Goal: Task Accomplishment & Management: Complete application form

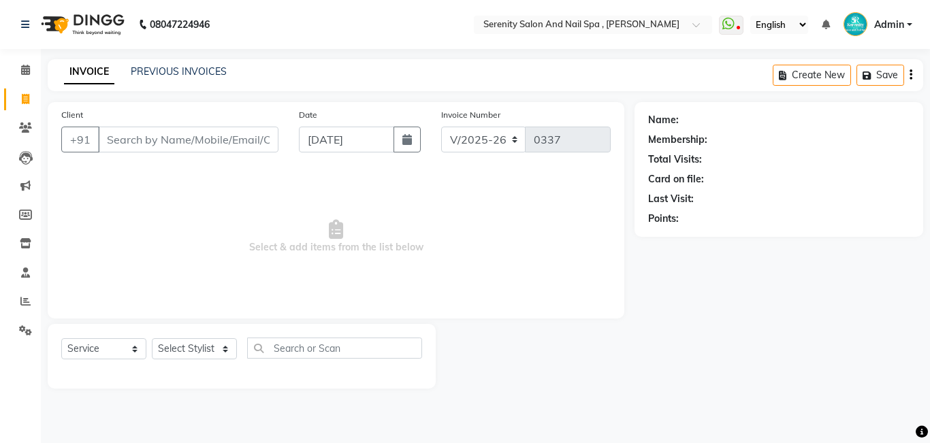
select select "433"
select select "service"
click at [228, 148] on input "Client" at bounding box center [188, 140] width 180 height 26
type input "8308614014"
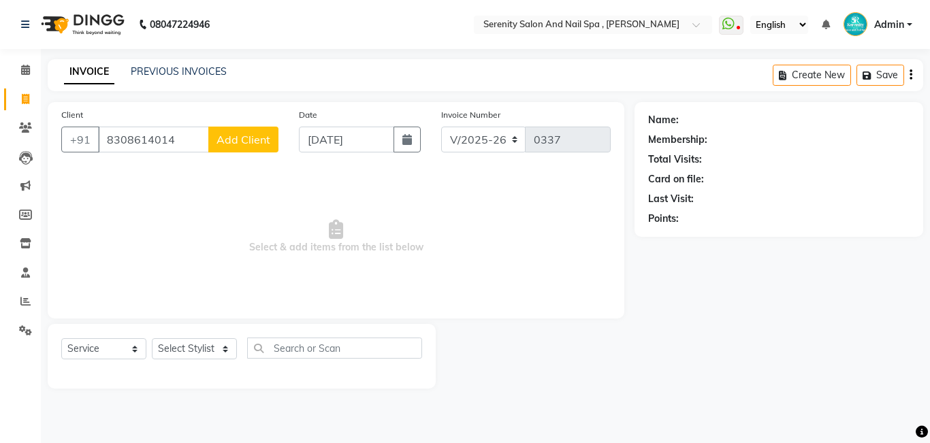
click at [234, 143] on span "Add Client" at bounding box center [243, 140] width 54 height 14
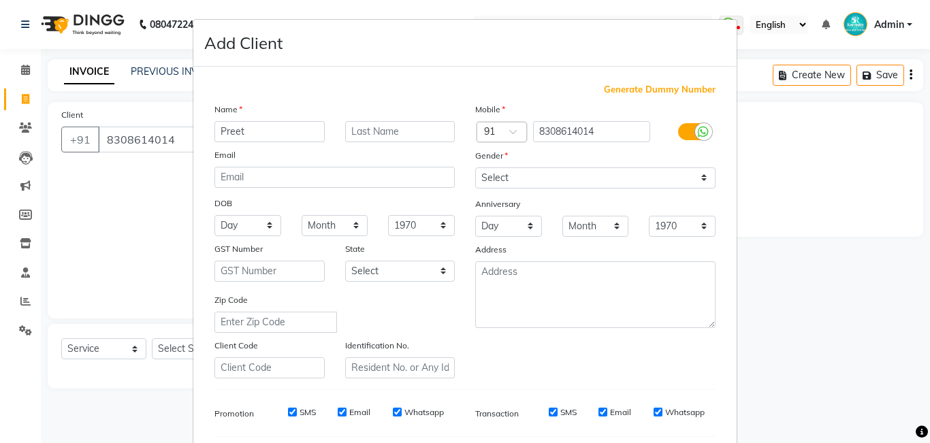
type input "Preet"
click at [620, 188] on select "Select [DEMOGRAPHIC_DATA] [DEMOGRAPHIC_DATA] Other Prefer Not To Say" at bounding box center [595, 177] width 240 height 21
select select "[DEMOGRAPHIC_DATA]"
click at [475, 167] on select "Select [DEMOGRAPHIC_DATA] [DEMOGRAPHIC_DATA] Other Prefer Not To Say" at bounding box center [595, 177] width 240 height 21
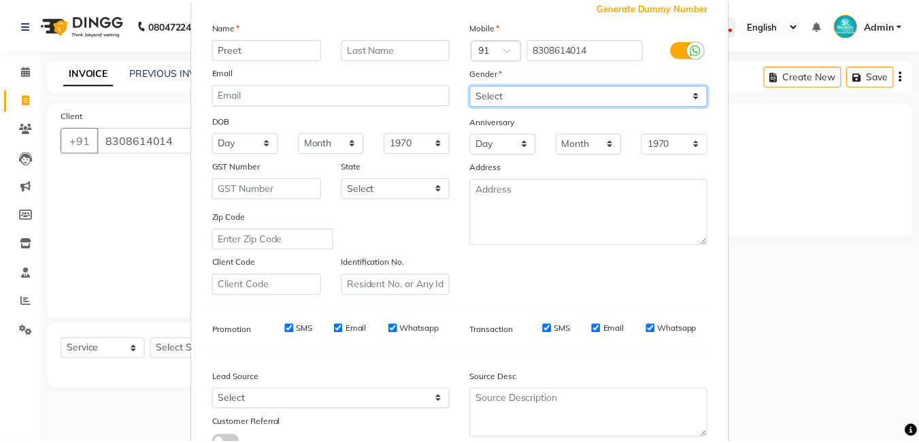
scroll to position [185, 0]
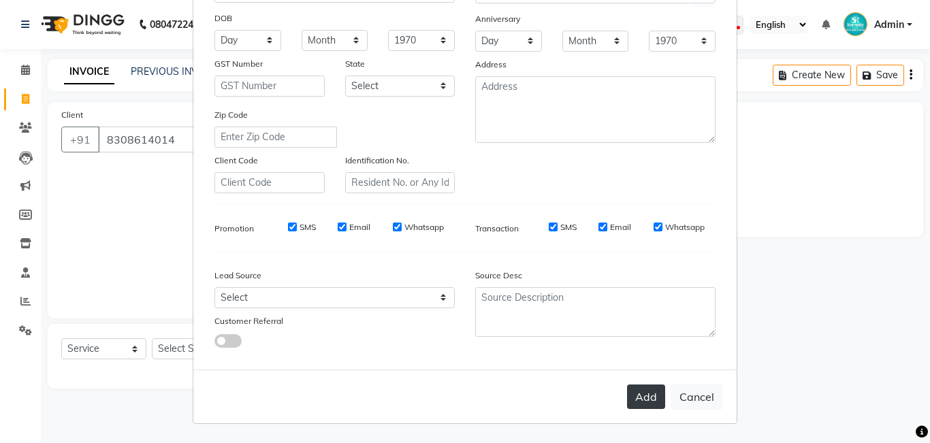
click at [644, 404] on button "Add" at bounding box center [646, 397] width 38 height 25
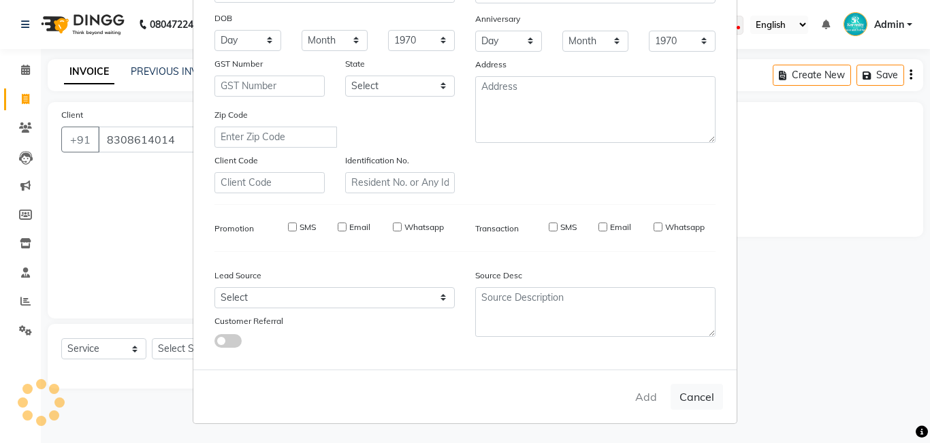
select select
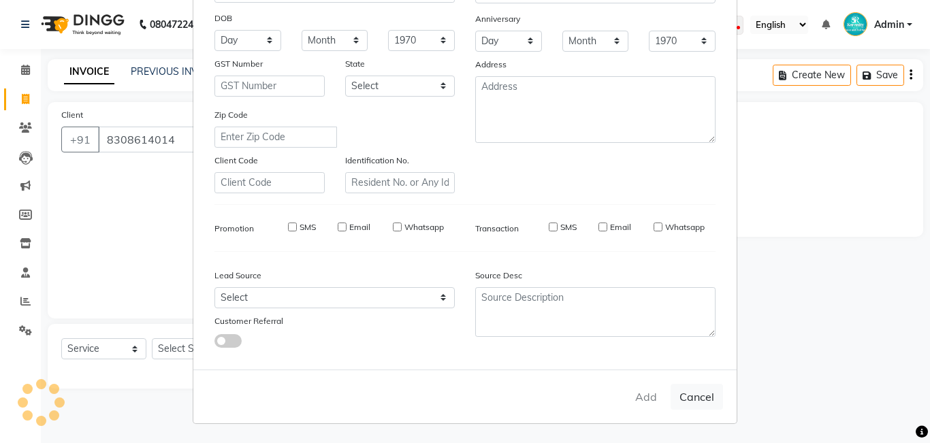
select select
checkbox input "false"
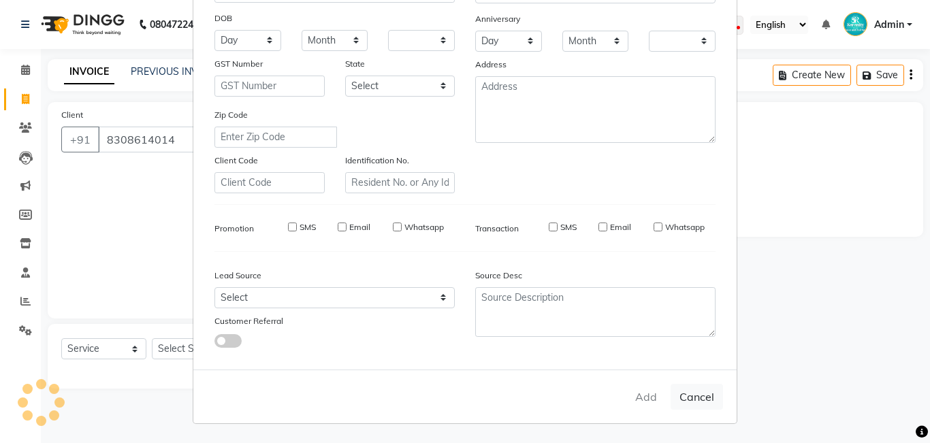
checkbox input "false"
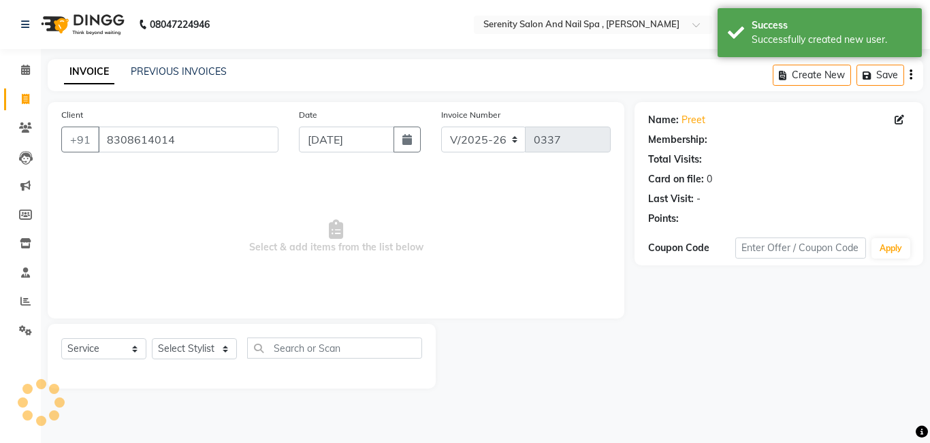
select select "1: Object"
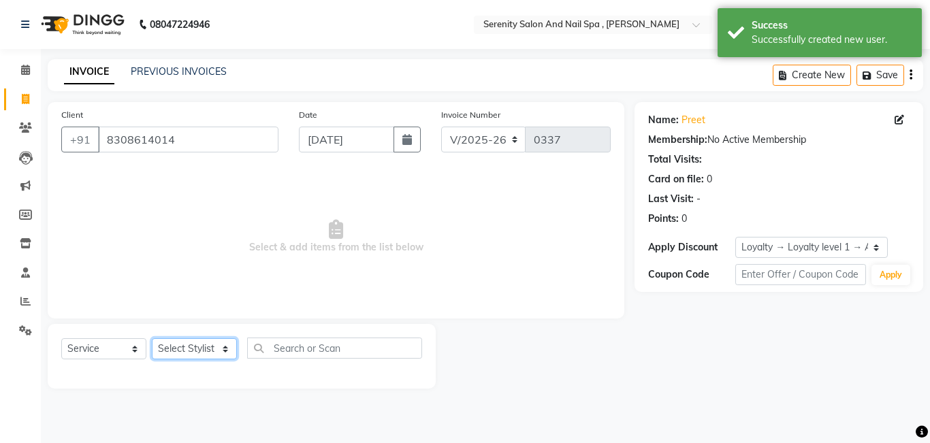
click at [224, 352] on select "Select Stylist Poonam [PERSON_NAME] [PERSON_NAME] [PERSON_NAME]" at bounding box center [194, 348] width 85 height 21
select select "89716"
click at [152, 338] on select "Select Stylist Poonam [PERSON_NAME] [PERSON_NAME] [PERSON_NAME]" at bounding box center [194, 348] width 85 height 21
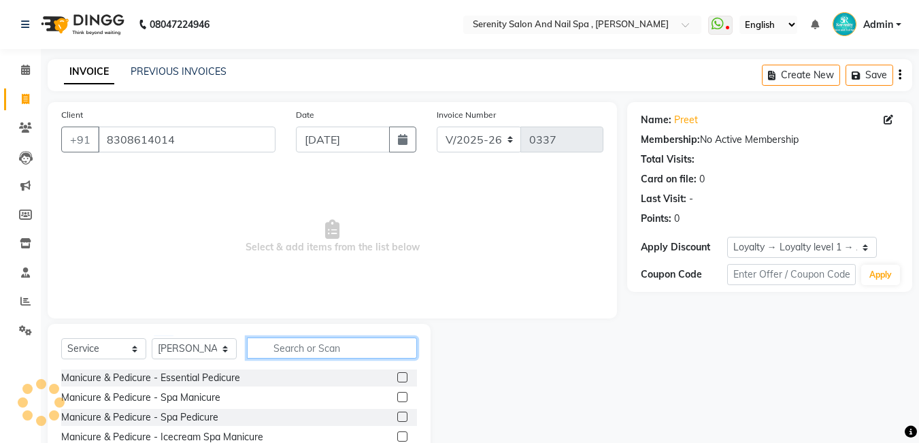
click at [299, 351] on input "text" at bounding box center [332, 348] width 170 height 21
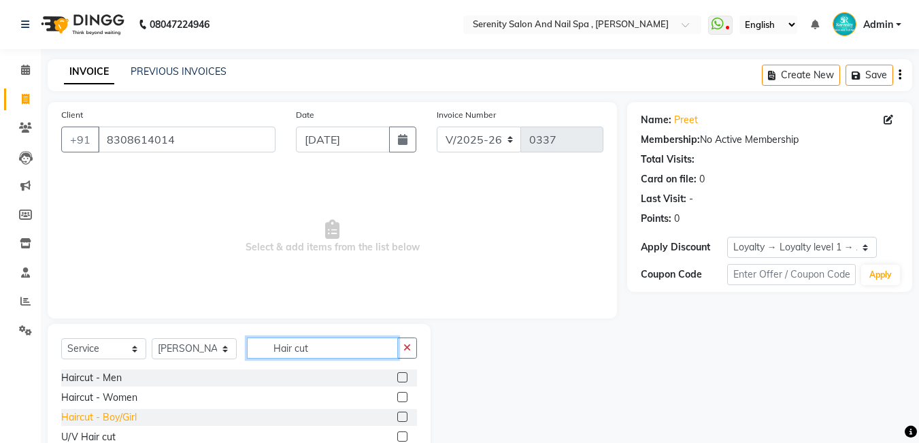
scroll to position [45, 0]
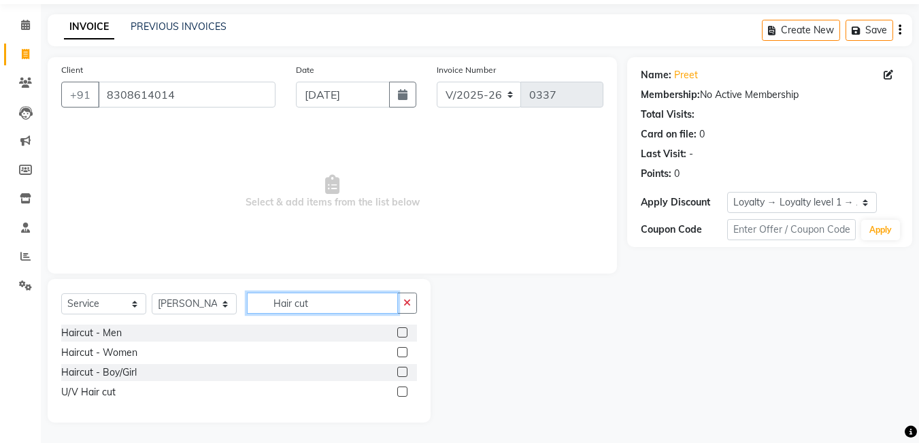
type input "Hair cut"
click at [122, 392] on div "U/V Hair cut" at bounding box center [239, 392] width 356 height 17
click at [146, 353] on div "Haircut - Women" at bounding box center [239, 352] width 356 height 17
click at [148, 348] on div "Haircut - Women" at bounding box center [239, 352] width 356 height 17
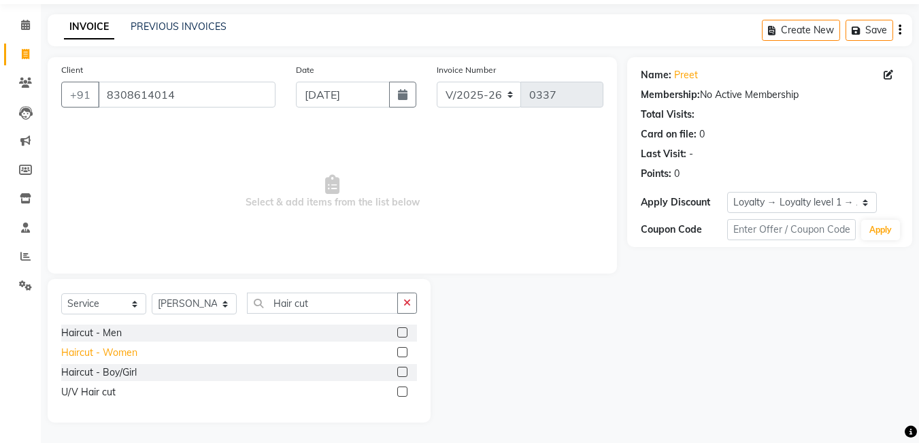
click at [135, 351] on div "Haircut - Women" at bounding box center [99, 353] width 76 height 14
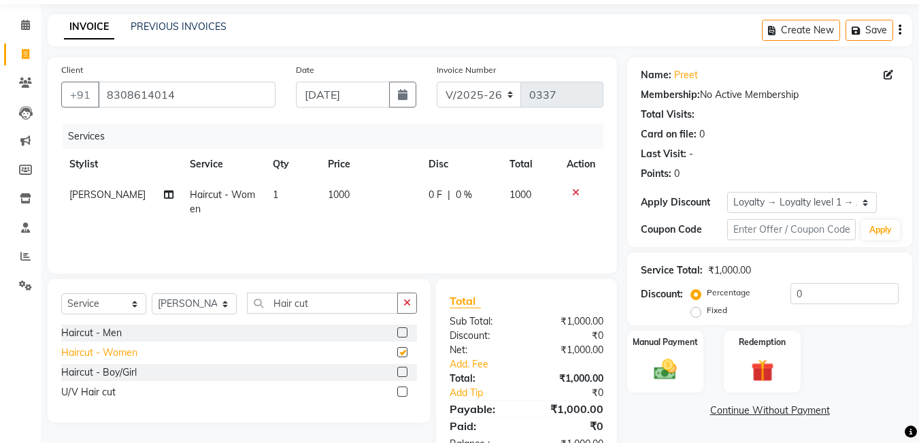
checkbox input "false"
click at [574, 193] on icon at bounding box center [575, 193] width 7 height 10
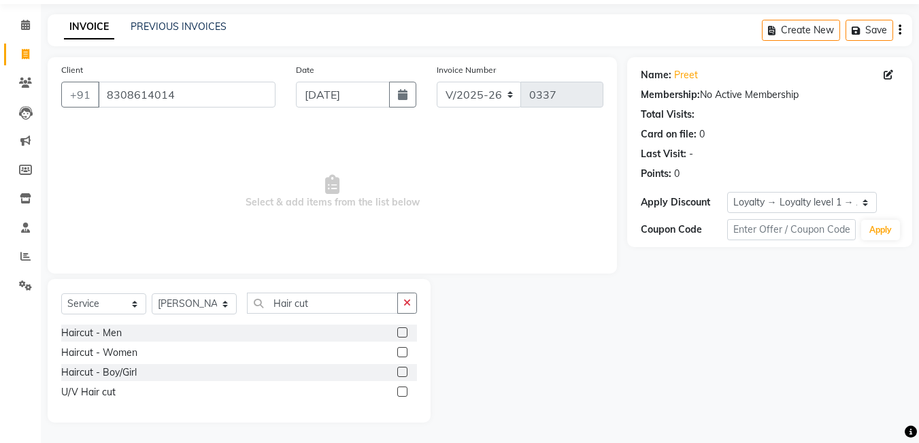
click at [118, 394] on div "U/V Hair cut" at bounding box center [239, 392] width 356 height 17
click at [99, 390] on div "U/V Hair cut" at bounding box center [88, 392] width 54 height 14
checkbox input "false"
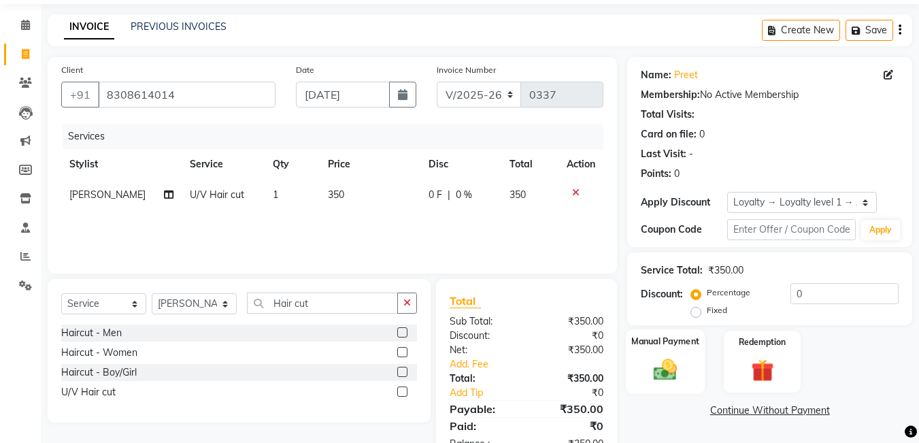
click at [669, 372] on img at bounding box center [666, 369] width 38 height 27
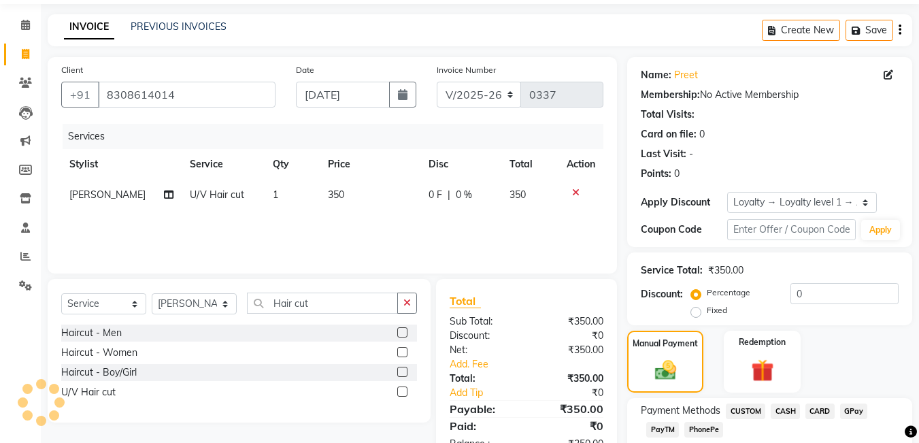
click at [792, 411] on span "CASH" at bounding box center [785, 412] width 29 height 16
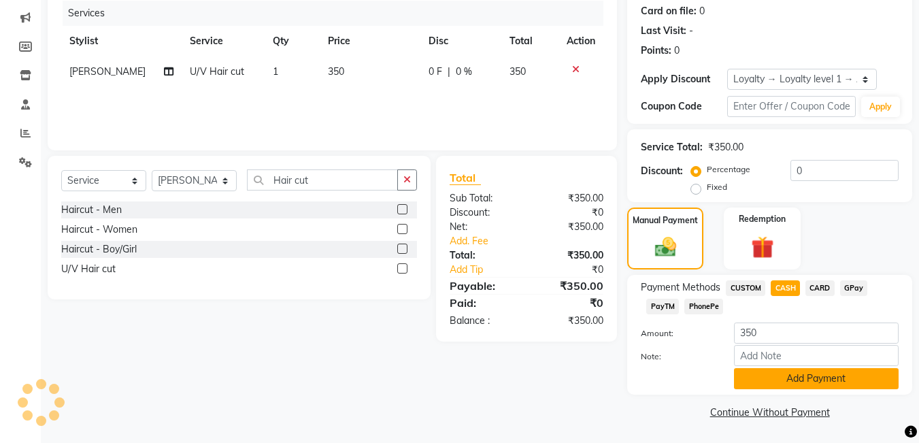
click at [798, 380] on button "Add Payment" at bounding box center [816, 378] width 165 height 21
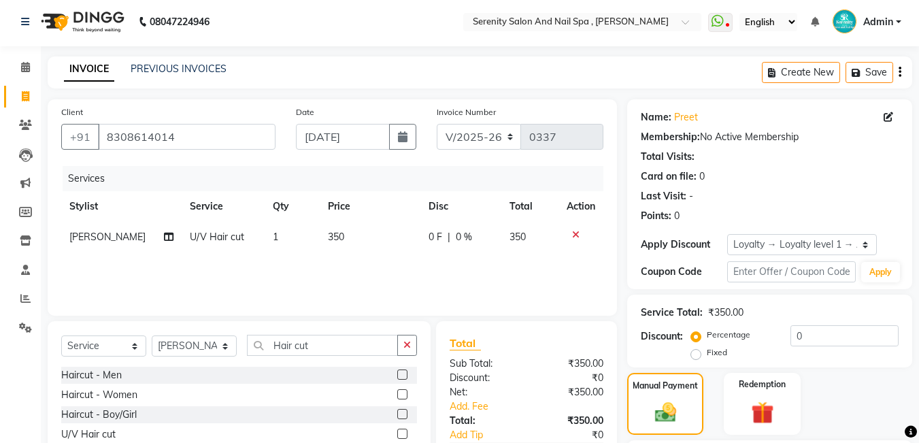
scroll to position [0, 0]
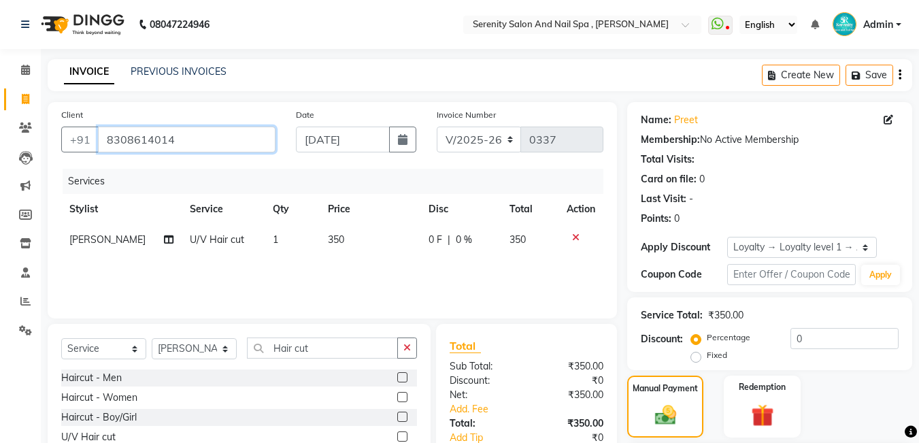
click at [202, 139] on input "8308614014" at bounding box center [187, 140] width 178 height 26
click at [29, 102] on icon at bounding box center [25, 99] width 7 height 10
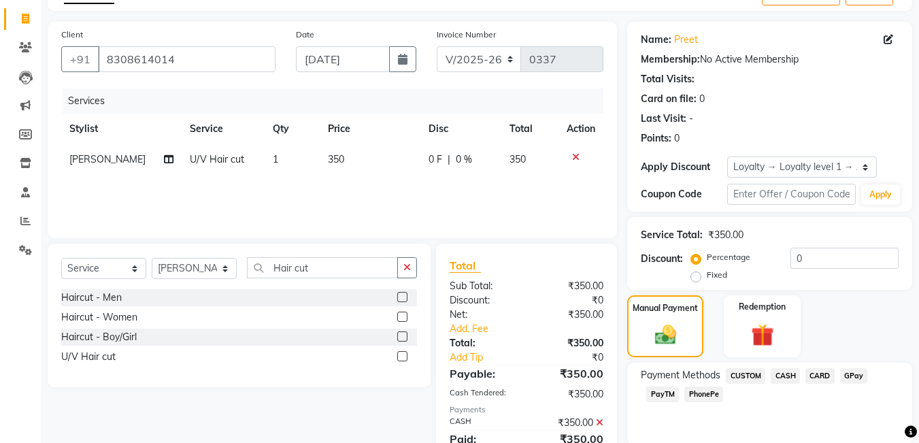
scroll to position [71, 0]
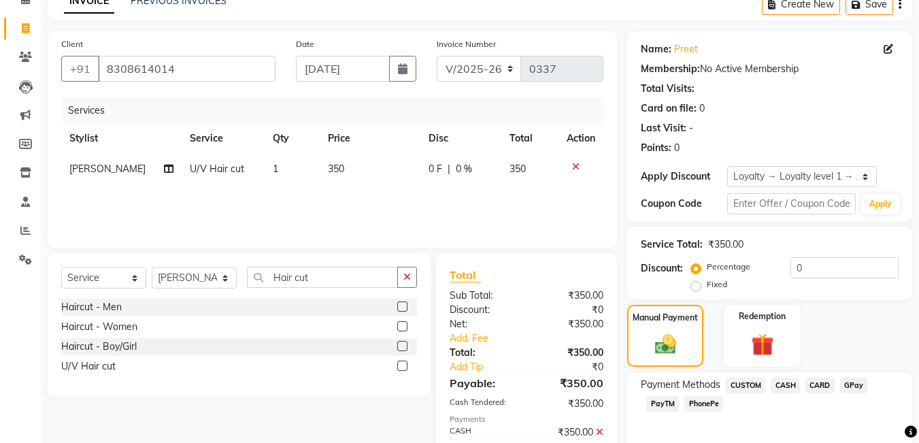
click at [590, 140] on th "Action" at bounding box center [581, 138] width 45 height 31
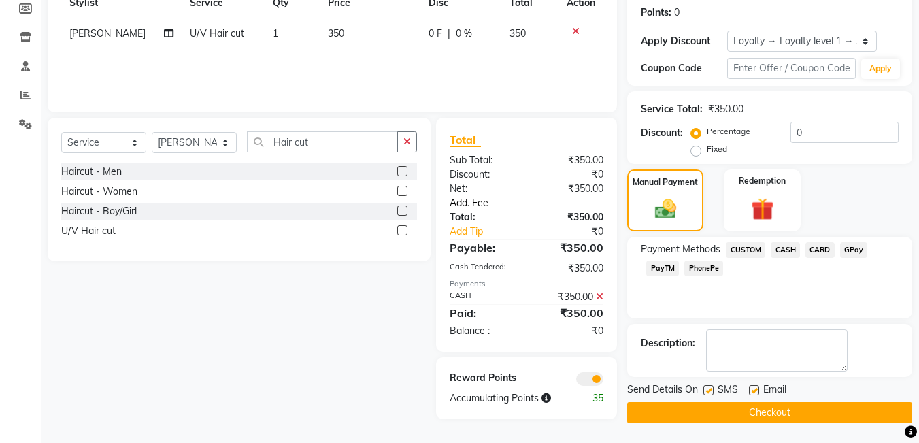
scroll to position [207, 0]
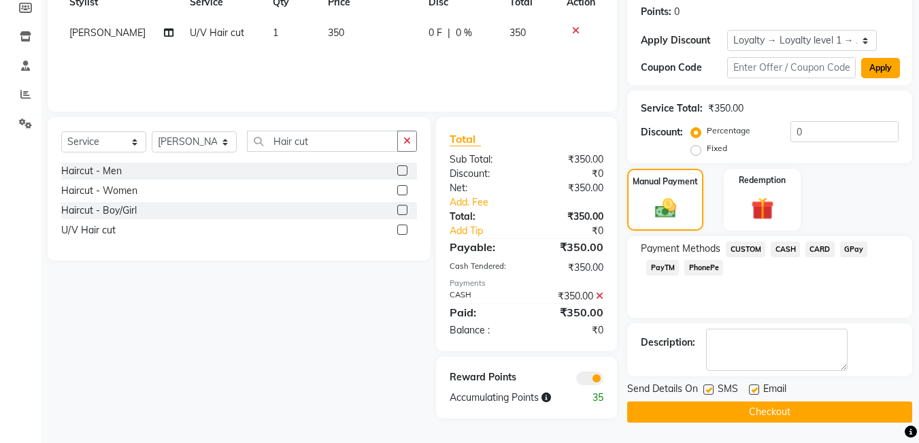
click at [870, 67] on button "Apply" at bounding box center [881, 68] width 39 height 20
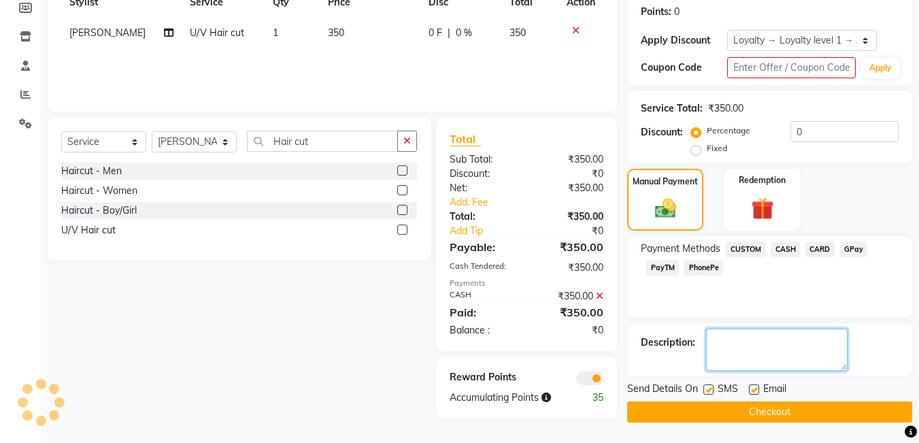
click at [753, 339] on textarea at bounding box center [777, 350] width 142 height 42
click at [681, 342] on div "Description:" at bounding box center [668, 343] width 54 height 14
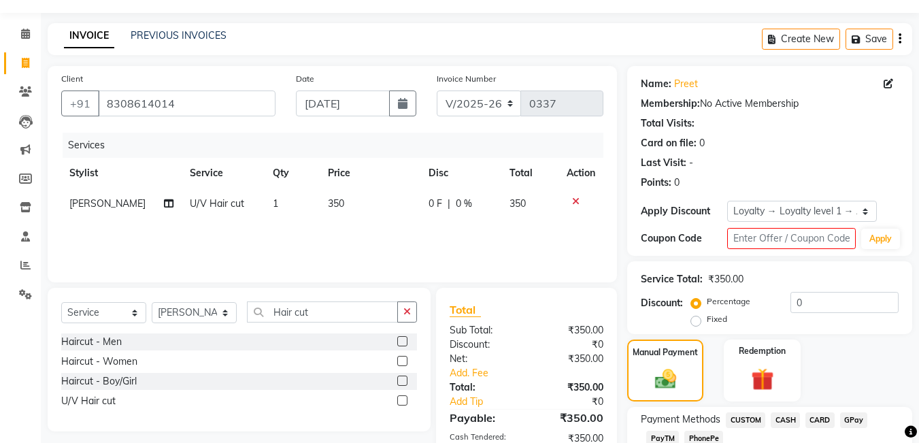
scroll to position [3, 0]
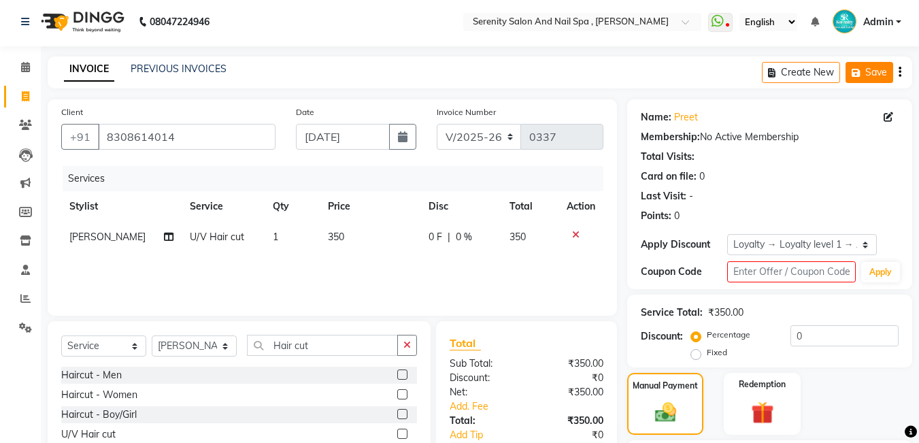
click at [858, 69] on icon "button" at bounding box center [859, 73] width 14 height 10
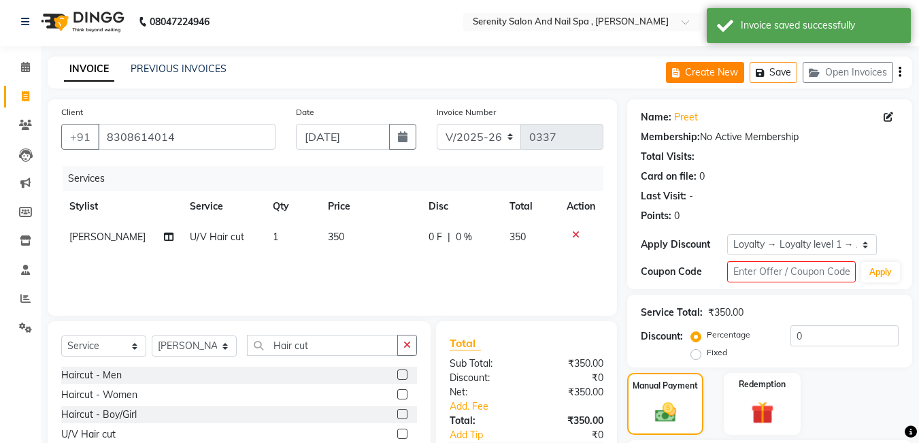
click at [711, 73] on button "Create New" at bounding box center [705, 72] width 78 height 21
select select "433"
select select "service"
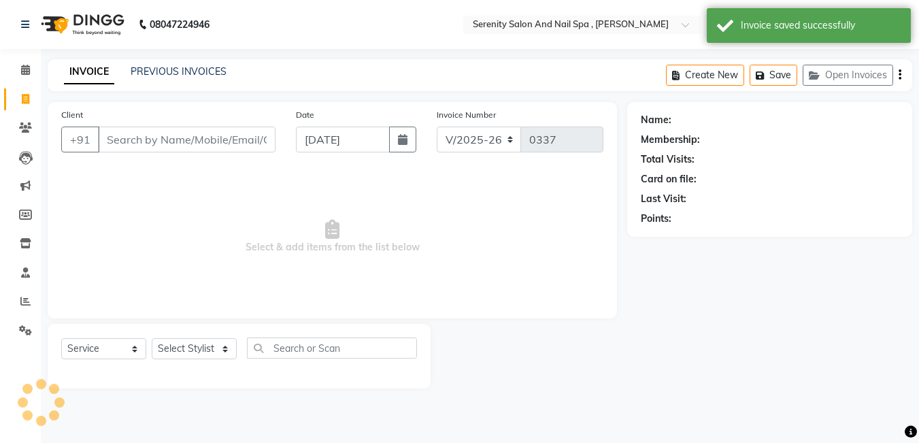
scroll to position [0, 0]
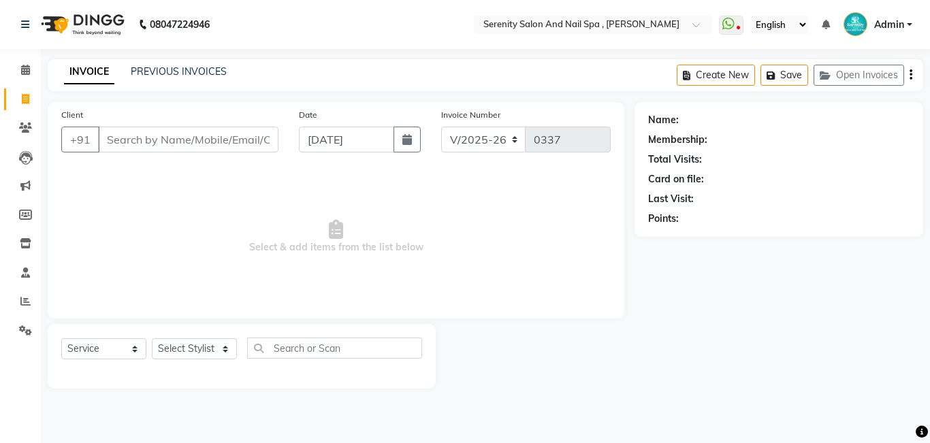
click at [218, 146] on input "Client" at bounding box center [188, 140] width 180 height 26
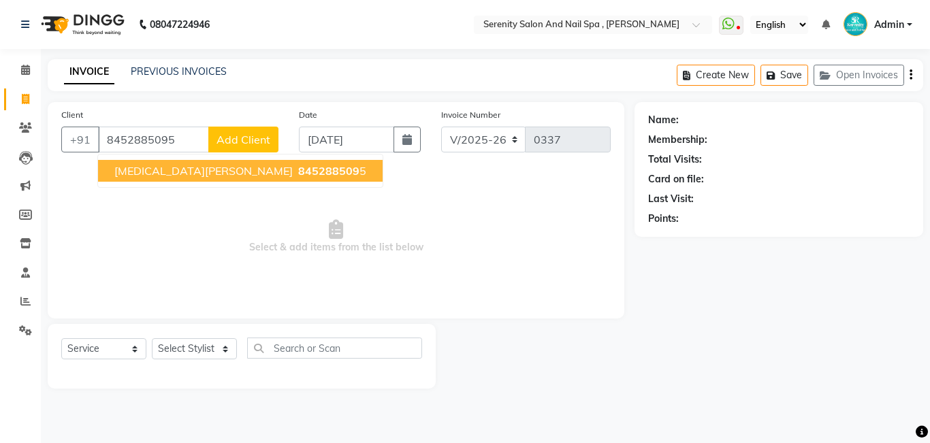
type input "8452885095"
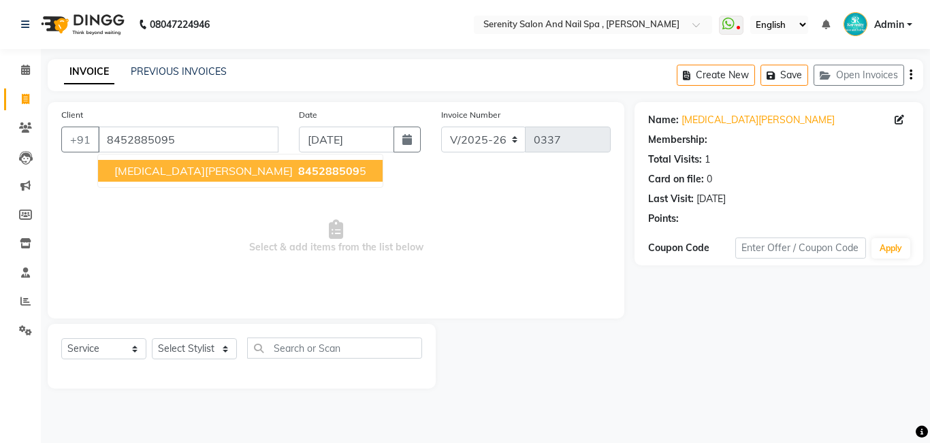
select select "1: Object"
click at [169, 168] on span "[MEDICAL_DATA][PERSON_NAME]" at bounding box center [203, 171] width 178 height 14
select select "1: Object"
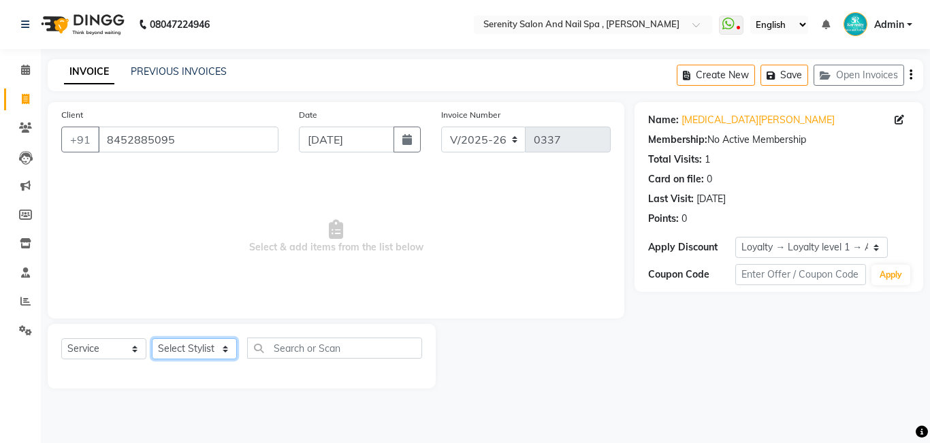
click at [216, 347] on select "Select Stylist Poonam [PERSON_NAME] [PERSON_NAME] [PERSON_NAME]" at bounding box center [194, 348] width 85 height 21
select select "89716"
click at [152, 338] on select "Select Stylist Poonam [PERSON_NAME] [PERSON_NAME] [PERSON_NAME]" at bounding box center [194, 348] width 85 height 21
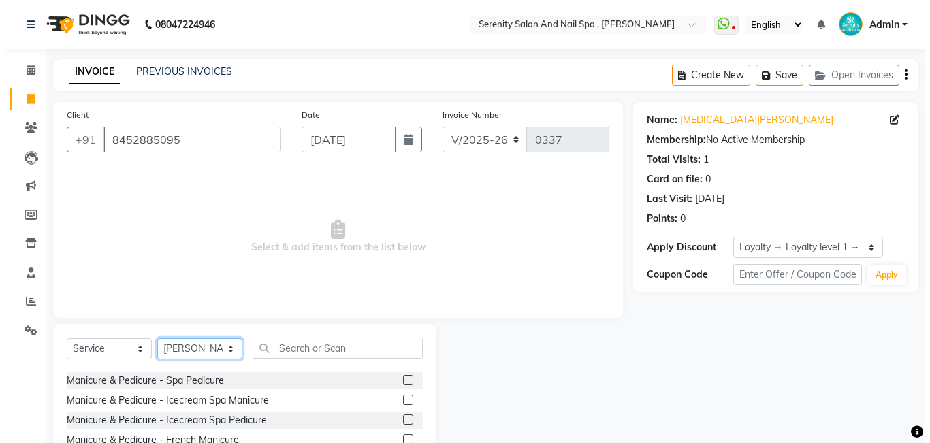
scroll to position [68, 0]
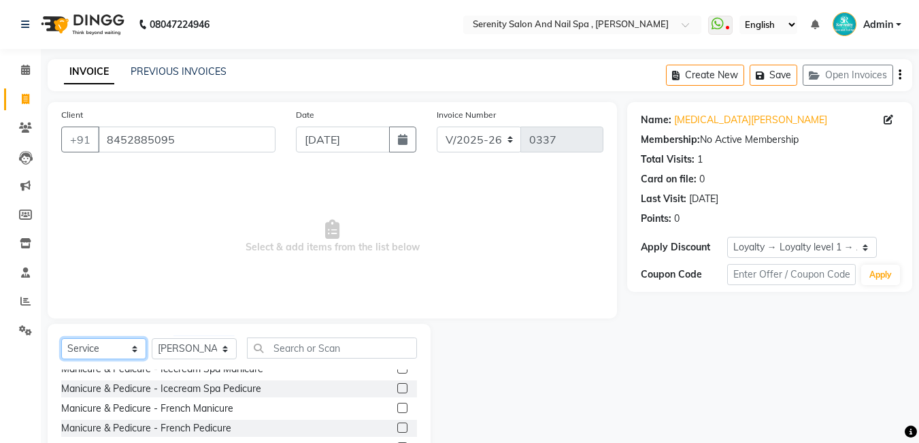
click at [137, 351] on select "Select Service Product Membership Package Voucher Prepaid Gift Card" at bounding box center [103, 348] width 85 height 21
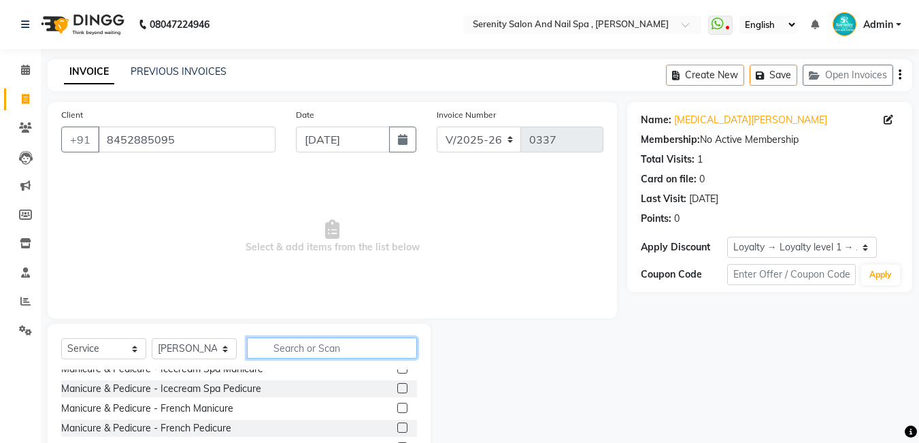
click at [293, 349] on input "text" at bounding box center [332, 348] width 170 height 21
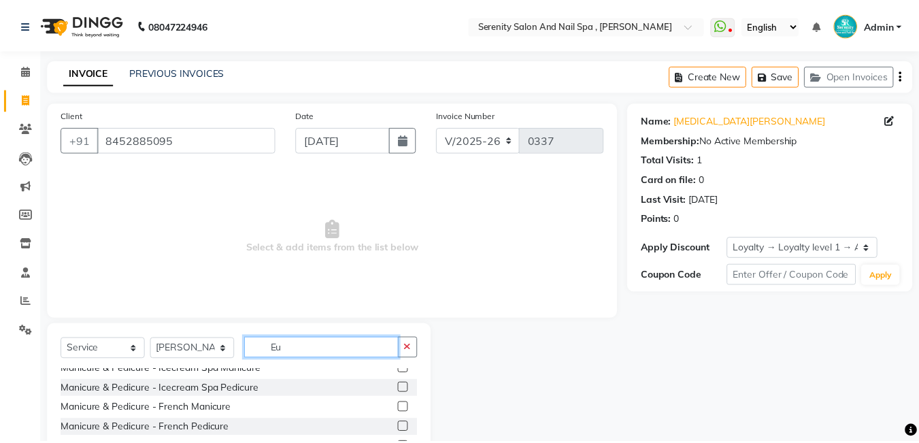
scroll to position [0, 0]
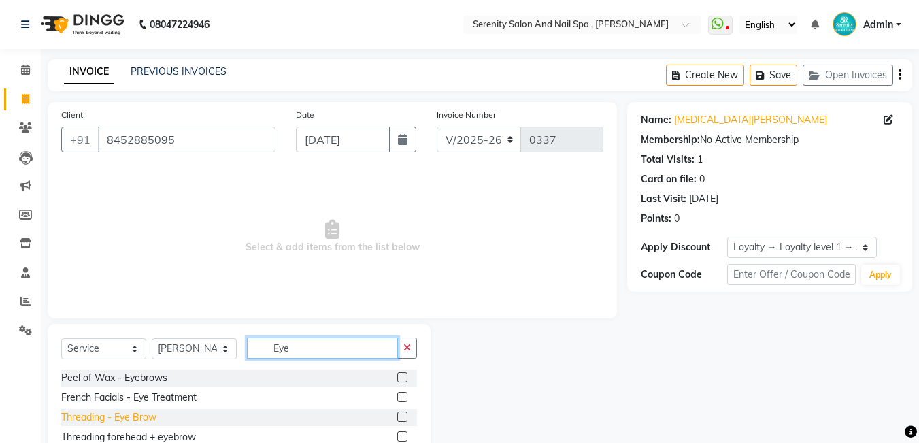
type input "Eye"
click at [140, 420] on div "Threading - Eye Brow" at bounding box center [108, 417] width 95 height 14
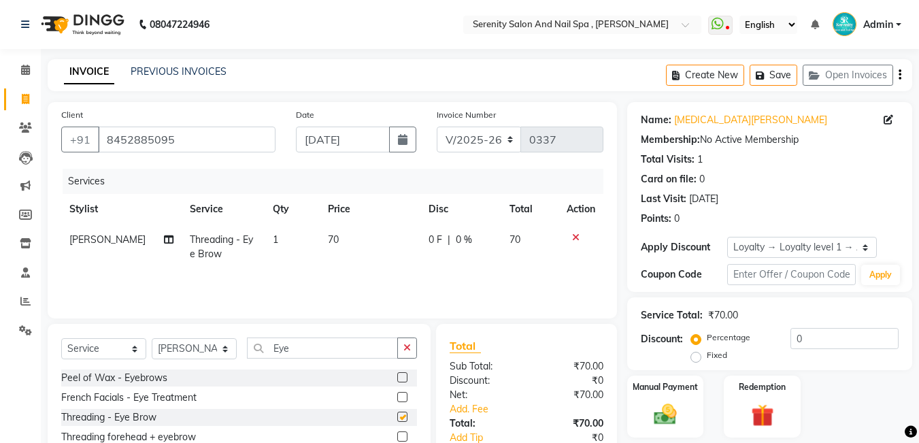
checkbox input "false"
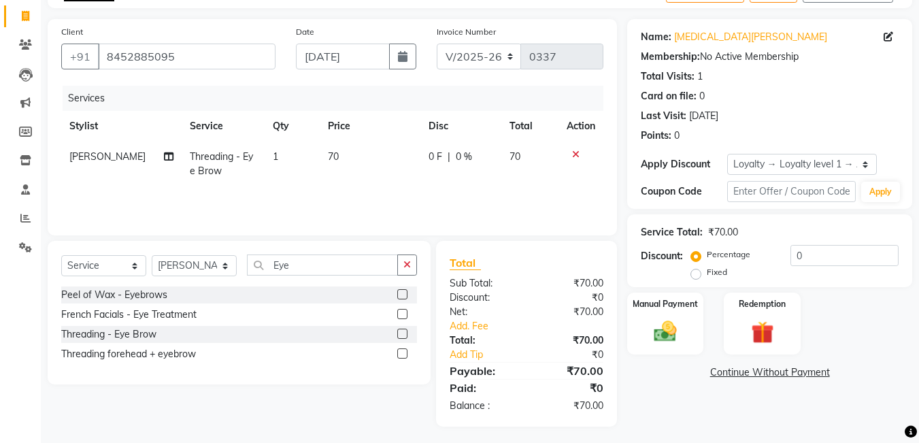
scroll to position [87, 0]
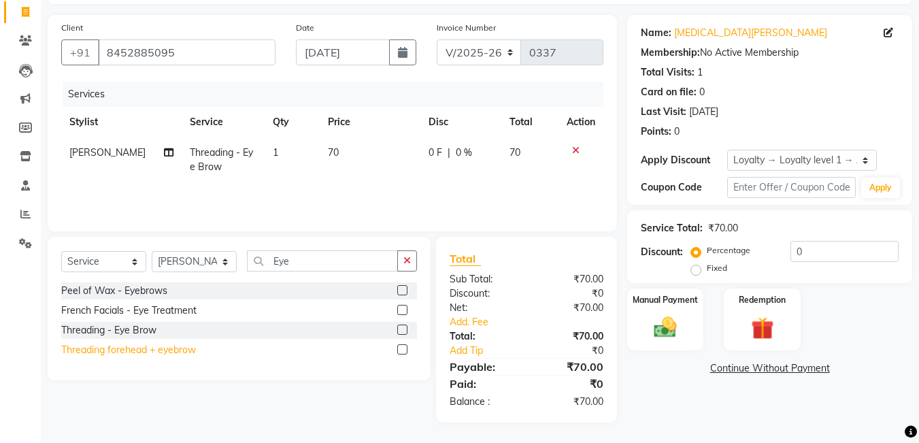
click at [174, 352] on div "Threading forehead + eyebrow" at bounding box center [128, 350] width 135 height 14
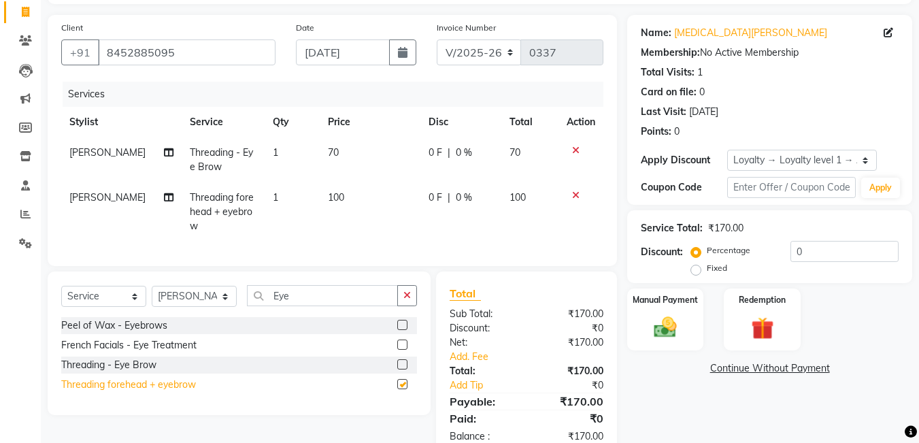
checkbox input "false"
click at [578, 150] on icon at bounding box center [575, 151] width 7 height 10
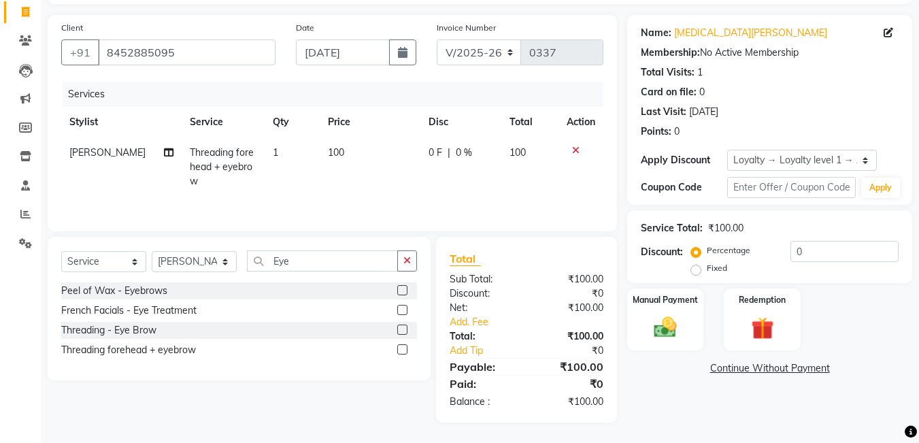
click at [578, 148] on icon at bounding box center [575, 151] width 7 height 10
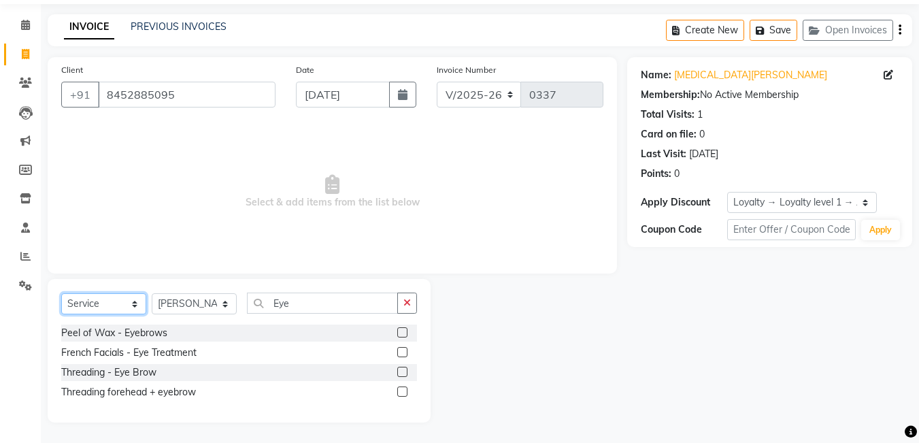
click at [134, 305] on select "Select Service Product Membership Package Voucher Prepaid Gift Card" at bounding box center [103, 303] width 85 height 21
click at [147, 372] on div "Threading - Eye Brow" at bounding box center [108, 372] width 95 height 14
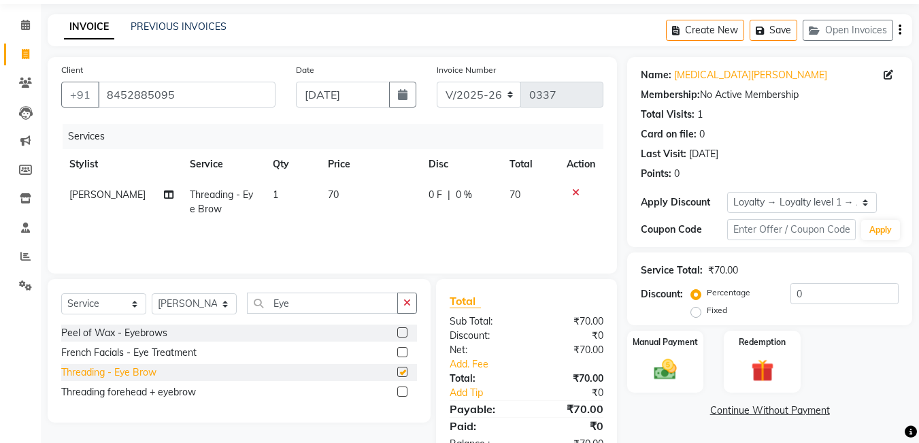
checkbox input "false"
click at [297, 305] on input "Eye" at bounding box center [322, 303] width 151 height 21
type input "E"
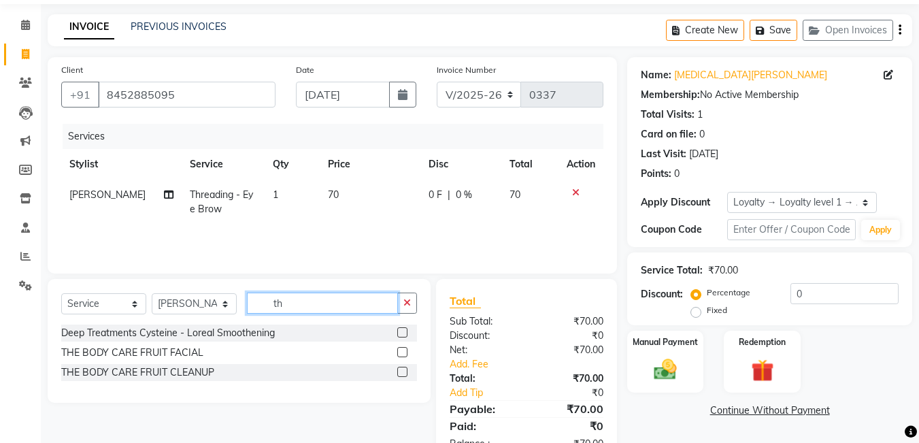
type input "t"
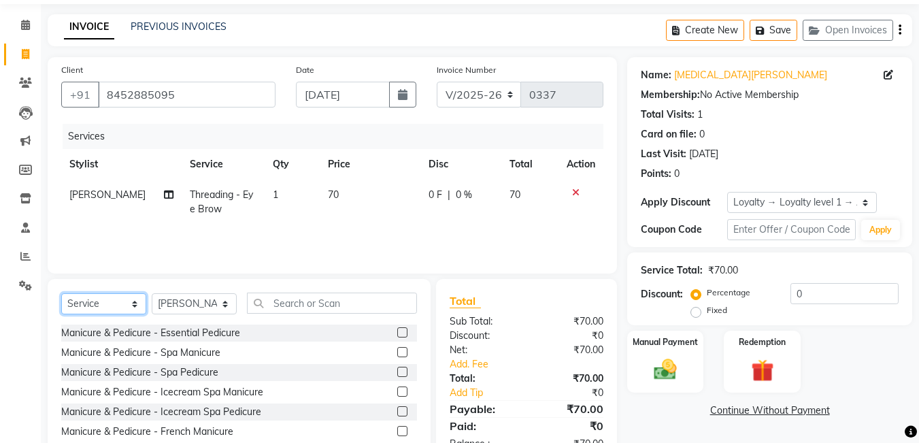
click at [131, 306] on select "Select Service Product Membership Package Voucher Prepaid Gift Card" at bounding box center [103, 303] width 85 height 21
click at [326, 302] on input "text" at bounding box center [332, 303] width 170 height 21
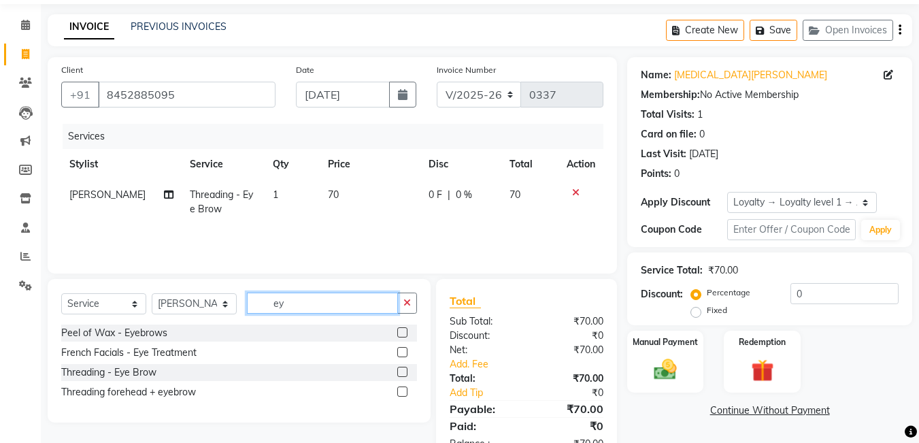
type input "e"
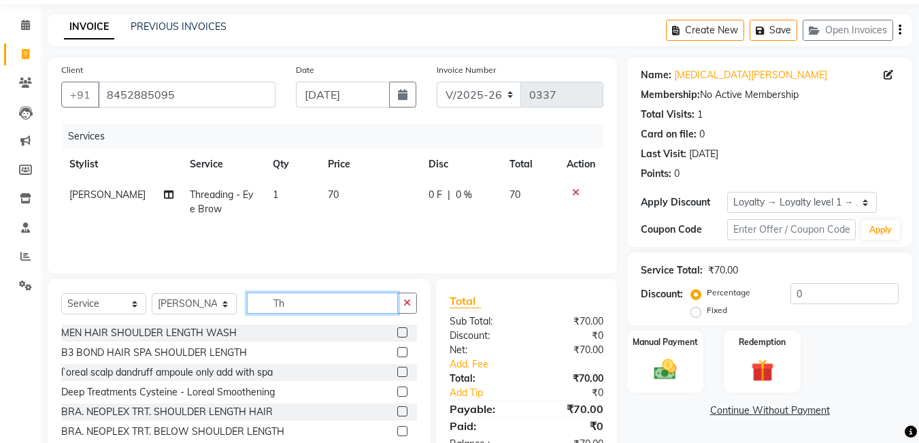
type input "T"
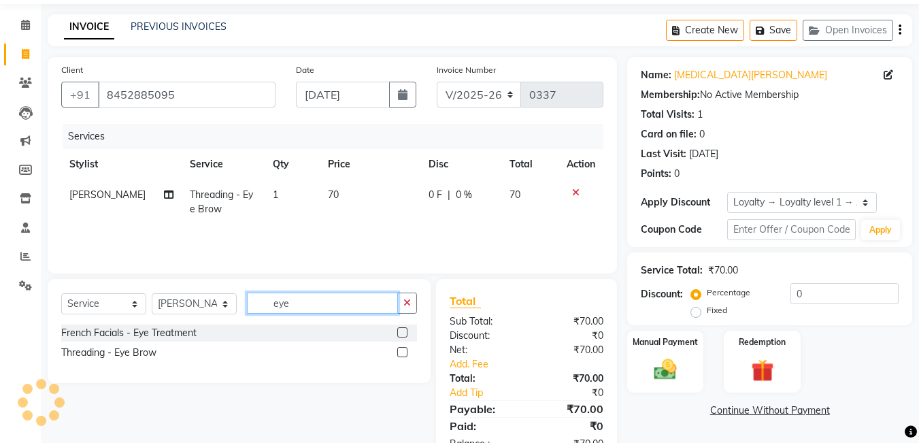
type input "eye"
click at [170, 344] on div "Threading - Eye Brow" at bounding box center [239, 352] width 356 height 17
click at [163, 355] on div "Threading - Eye Brow" at bounding box center [239, 352] width 356 height 17
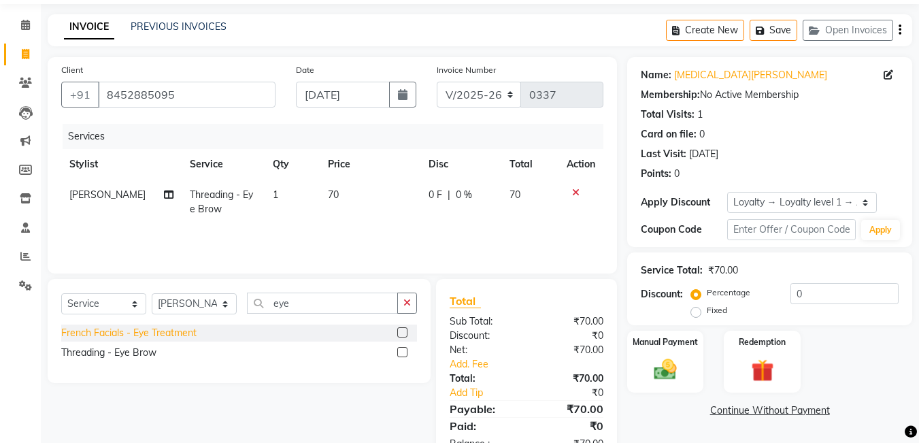
click at [180, 329] on div "French Facials - Eye Treatment" at bounding box center [128, 333] width 135 height 14
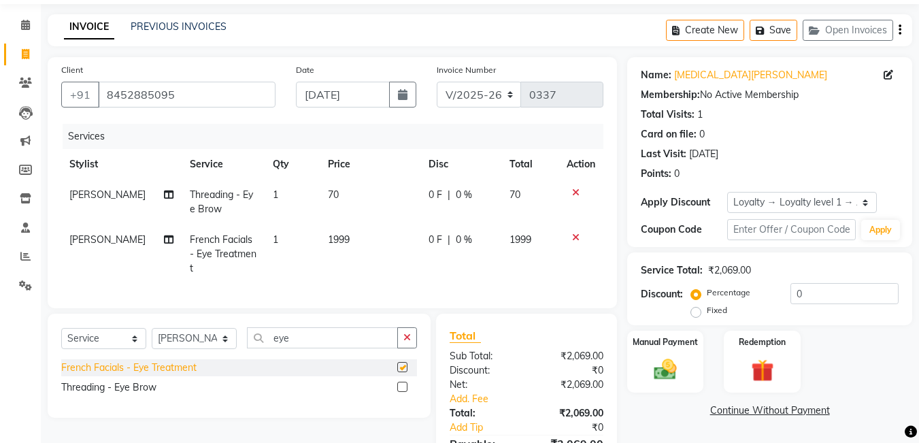
checkbox input "false"
click at [151, 395] on div "Threading - Eye Brow" at bounding box center [108, 387] width 95 height 14
checkbox input "false"
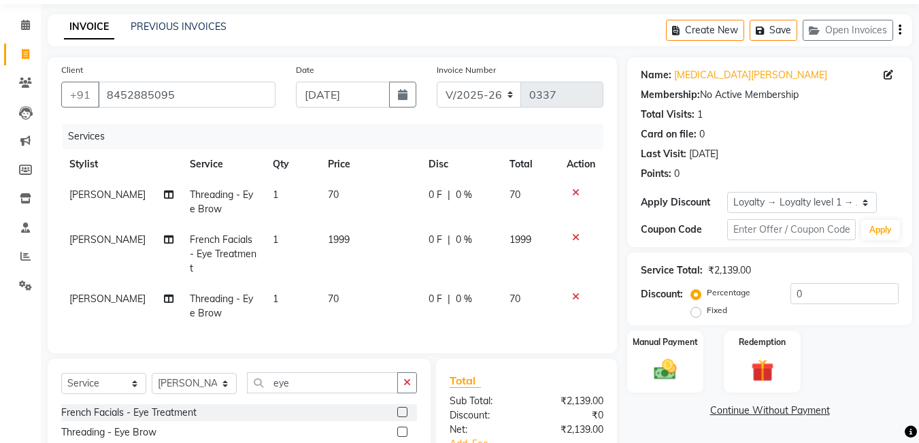
click at [573, 238] on icon at bounding box center [575, 238] width 7 height 10
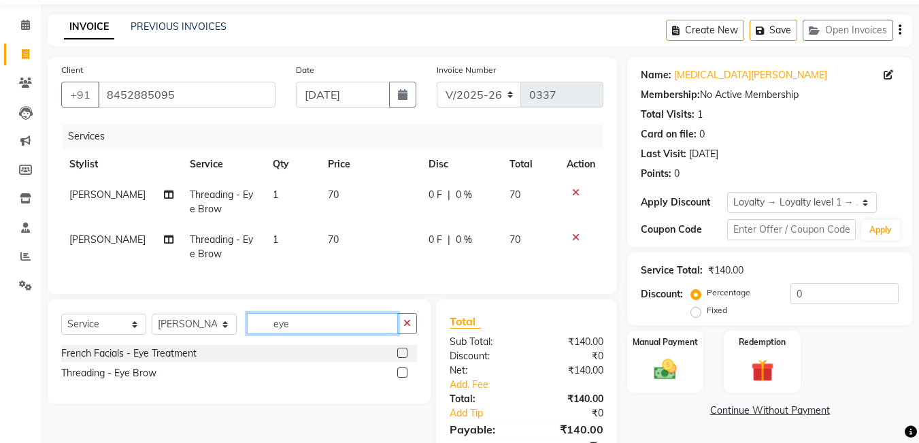
click at [348, 334] on input "eye" at bounding box center [322, 323] width 151 height 21
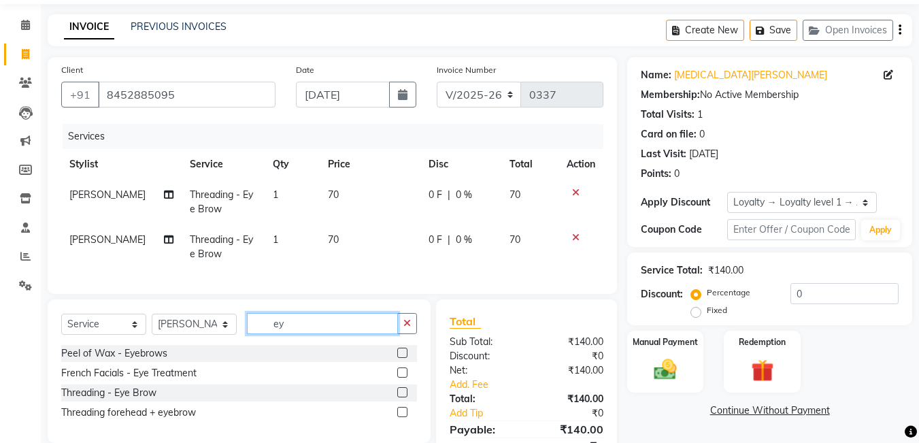
type input "e"
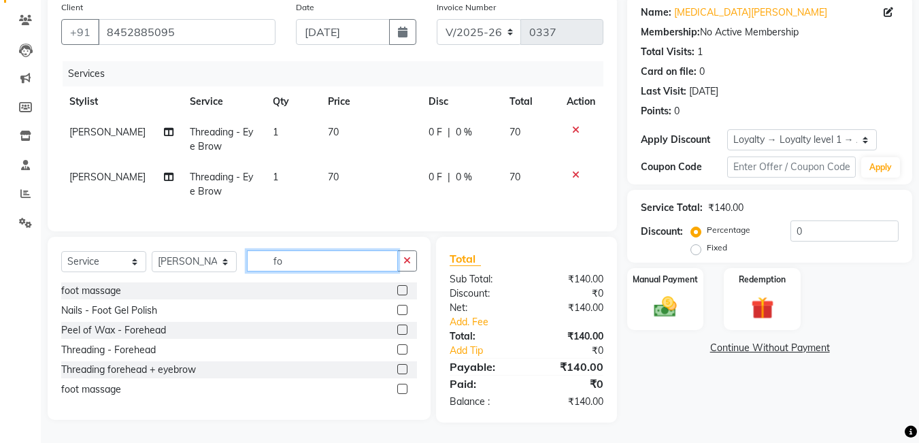
scroll to position [118, 0]
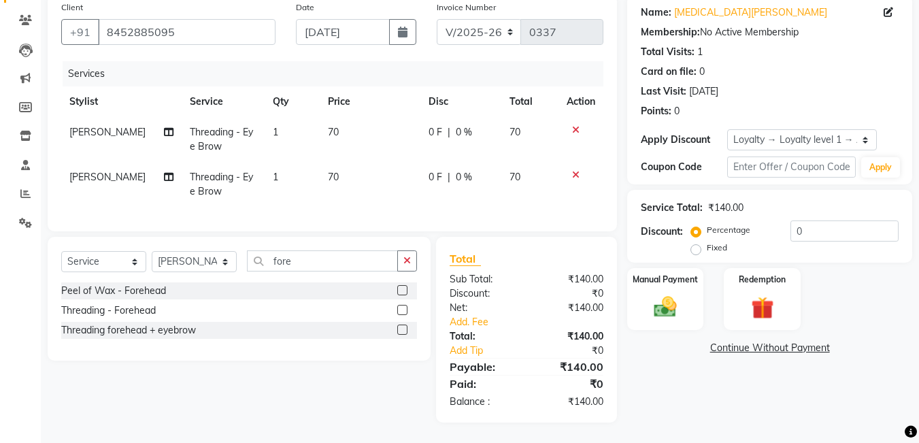
click at [187, 291] on div "Peel of Wax - Forehead" at bounding box center [239, 290] width 356 height 17
click at [312, 262] on input "fore" at bounding box center [322, 260] width 151 height 21
type input "f"
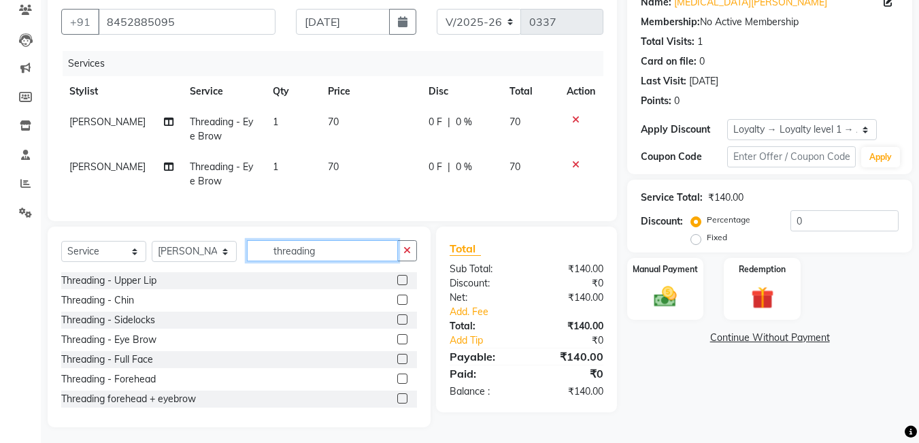
type input "threading"
click at [173, 388] on div "Threading - Forehead" at bounding box center [239, 379] width 356 height 17
click at [158, 388] on div "Threading - Forehead" at bounding box center [239, 379] width 356 height 17
click at [152, 387] on div "Threading - Forehead" at bounding box center [108, 379] width 95 height 14
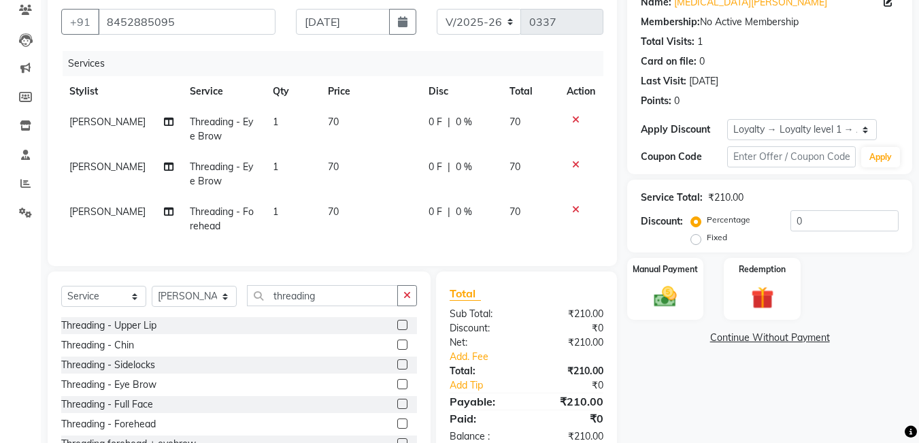
click at [575, 167] on icon at bounding box center [575, 165] width 7 height 10
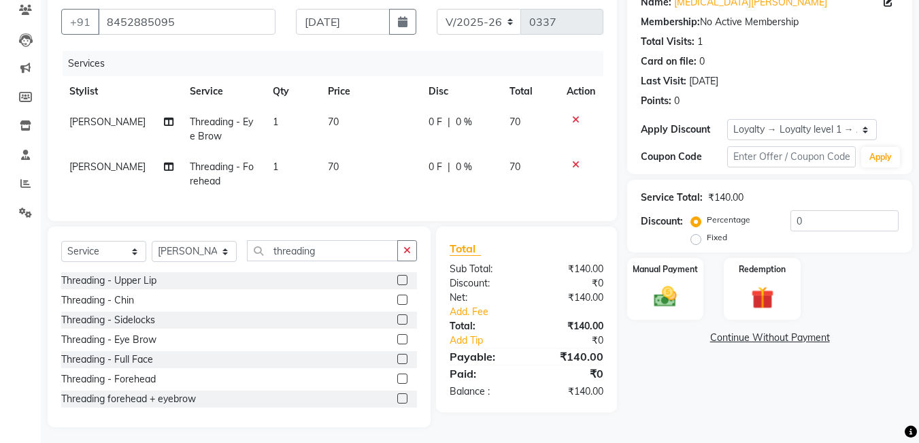
click at [576, 165] on icon at bounding box center [575, 165] width 7 height 10
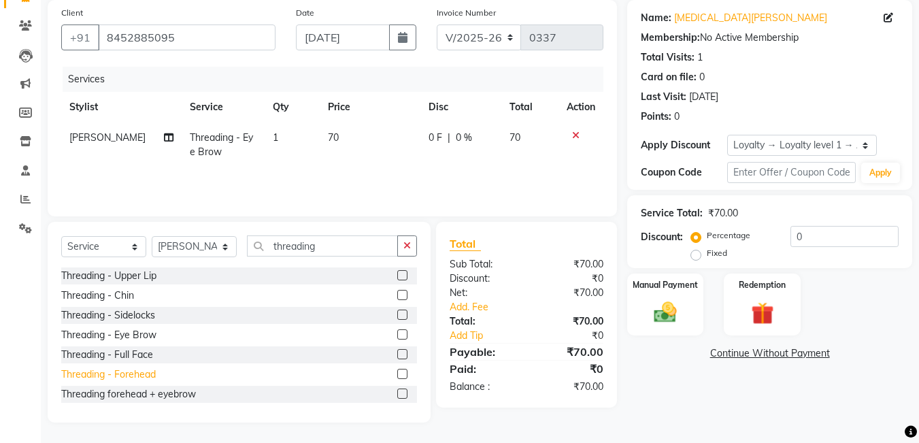
click at [156, 371] on div "Threading - Forehead" at bounding box center [108, 375] width 95 height 14
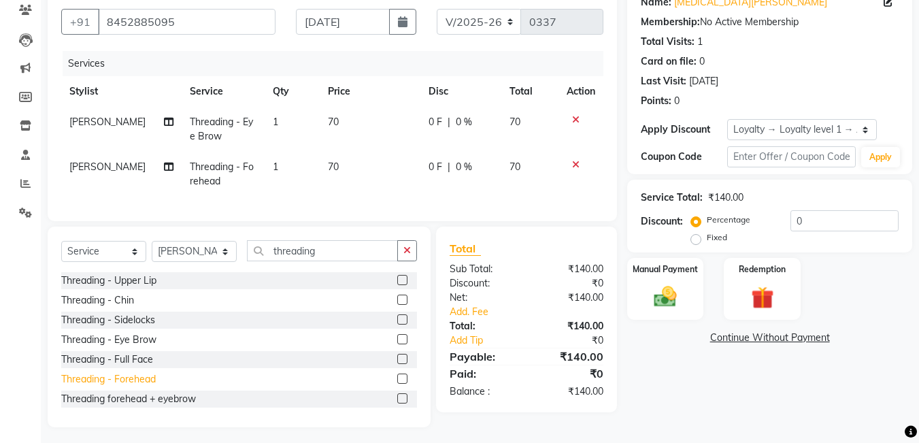
checkbox input "false"
click at [674, 297] on img at bounding box center [666, 296] width 38 height 27
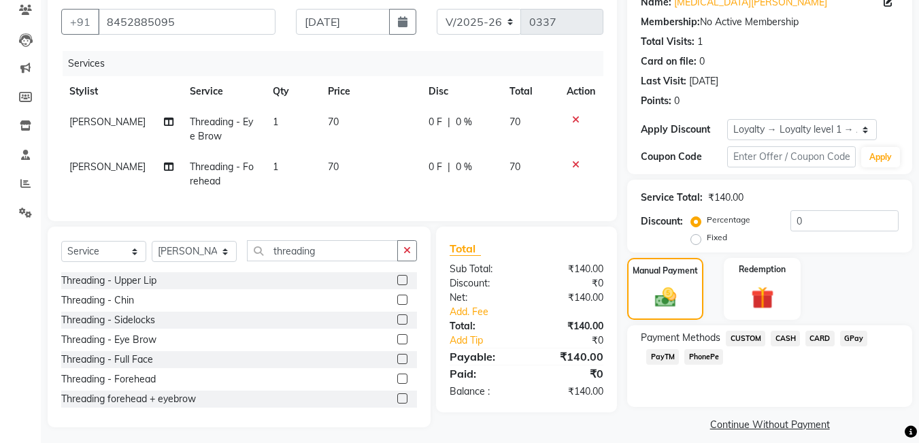
click at [790, 338] on span "CASH" at bounding box center [785, 339] width 29 height 16
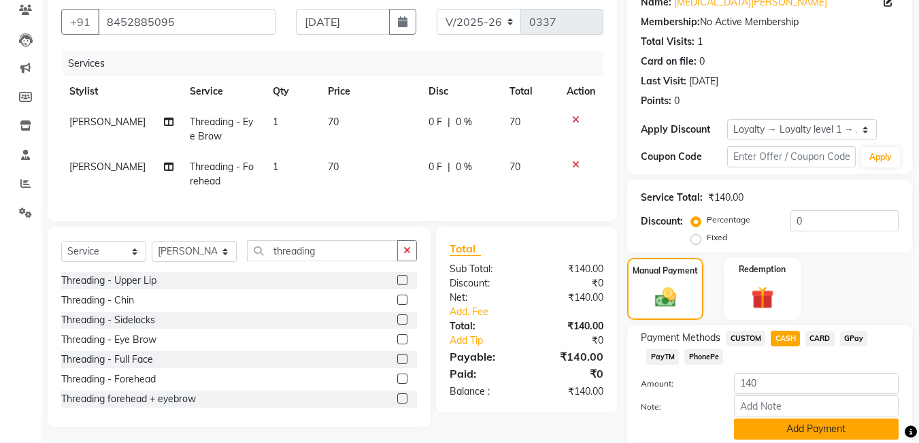
click at [797, 427] on button "Add Payment" at bounding box center [816, 429] width 165 height 21
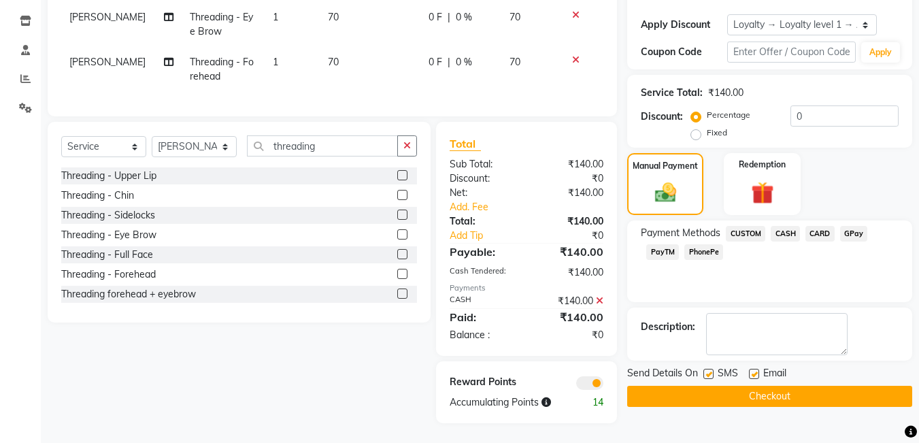
scroll to position [233, 0]
click at [780, 385] on button "Checkout" at bounding box center [770, 395] width 285 height 21
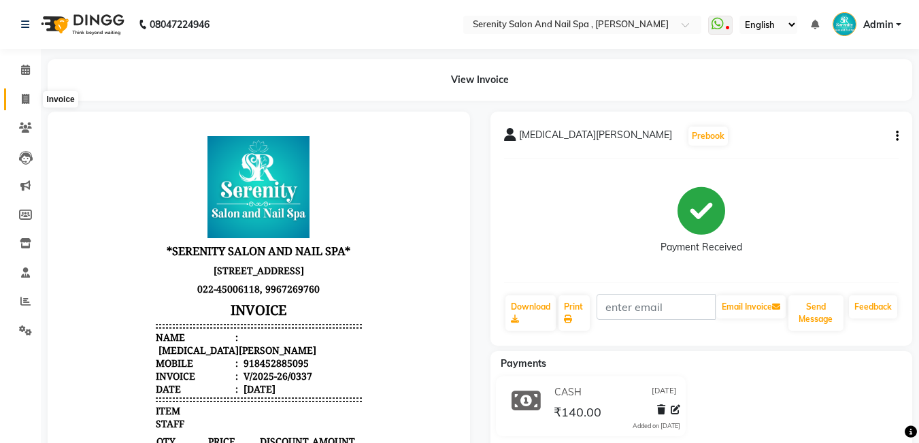
click at [28, 103] on icon at bounding box center [25, 99] width 7 height 10
select select "service"
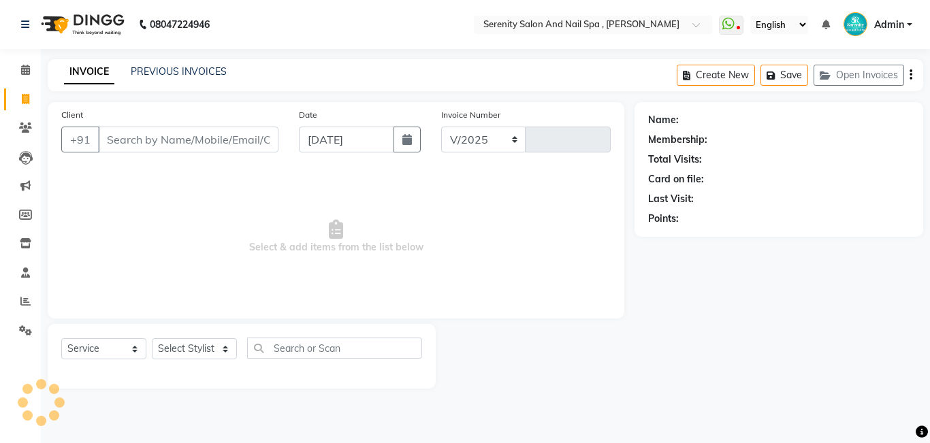
select select "433"
type input "0338"
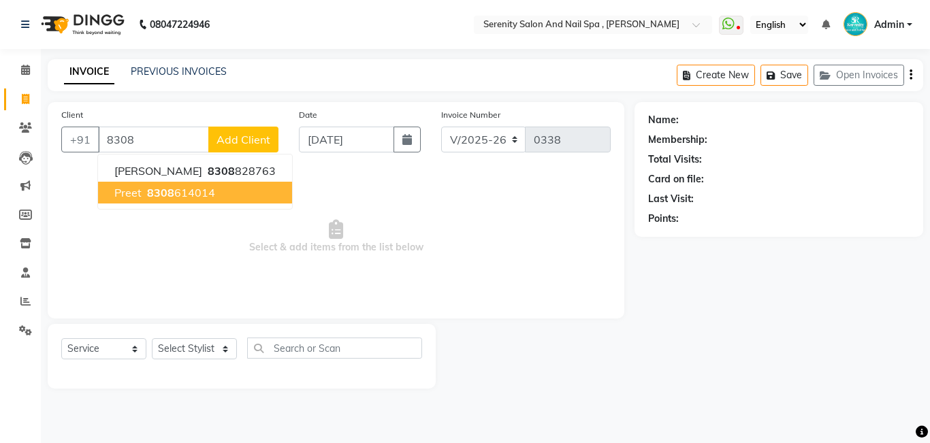
click at [159, 195] on span "8308" at bounding box center [160, 193] width 27 height 14
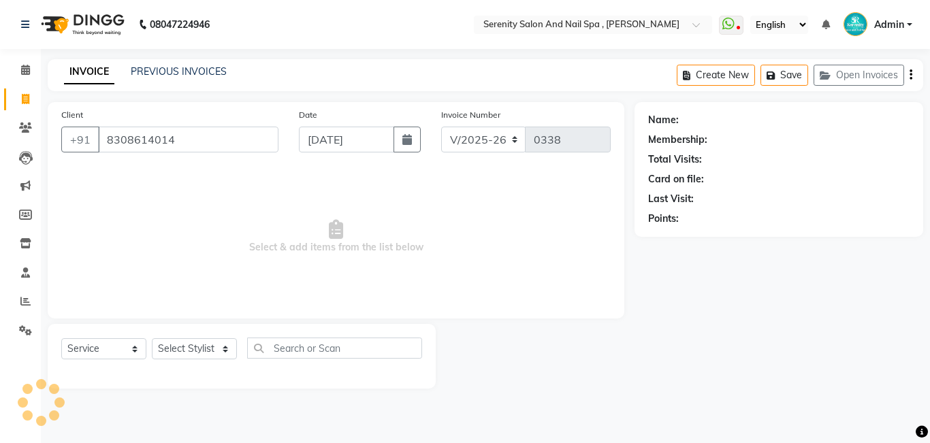
type input "8308614014"
select select "1: Object"
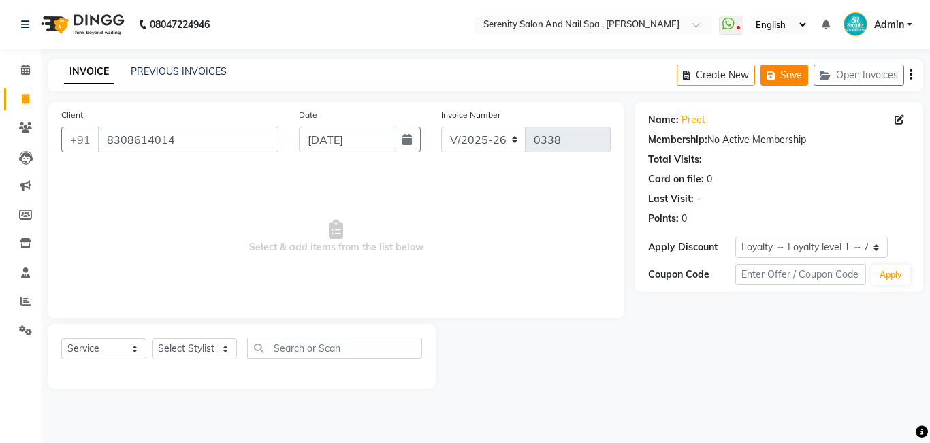
click at [794, 76] on button "Save" at bounding box center [784, 75] width 48 height 21
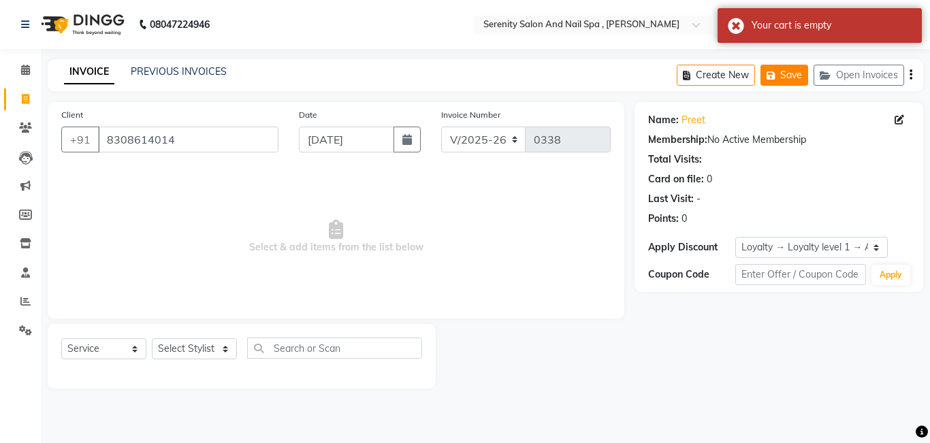
click at [794, 76] on button "Save" at bounding box center [784, 75] width 48 height 21
click at [734, 73] on button "Create New" at bounding box center [716, 75] width 78 height 21
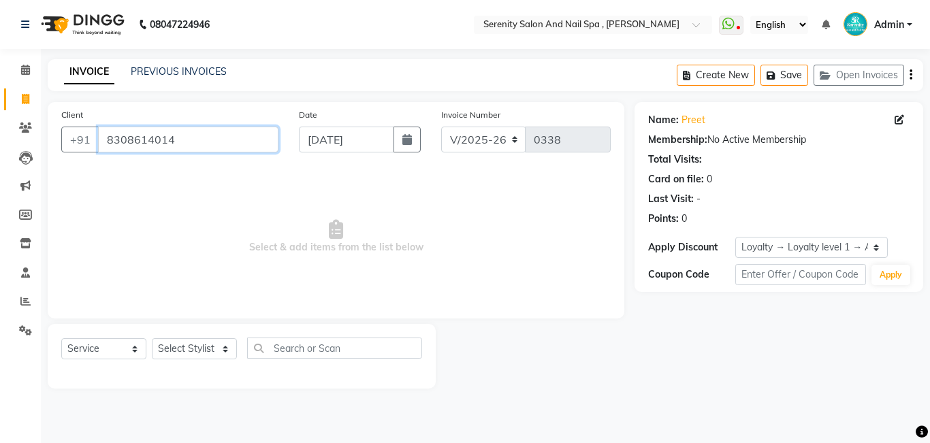
click at [211, 138] on input "8308614014" at bounding box center [188, 140] width 180 height 26
click at [205, 140] on input "8308614014" at bounding box center [188, 140] width 180 height 26
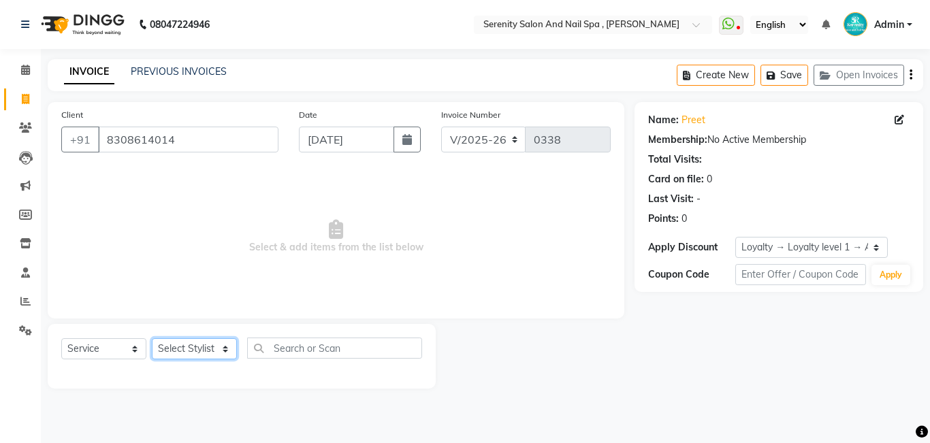
click at [223, 347] on select "Select Stylist Poonam [PERSON_NAME] [PERSON_NAME] [PERSON_NAME]" at bounding box center [194, 348] width 85 height 21
select select "89716"
click at [152, 338] on select "Select Stylist Poonam [PERSON_NAME] [PERSON_NAME] [PERSON_NAME]" at bounding box center [194, 348] width 85 height 21
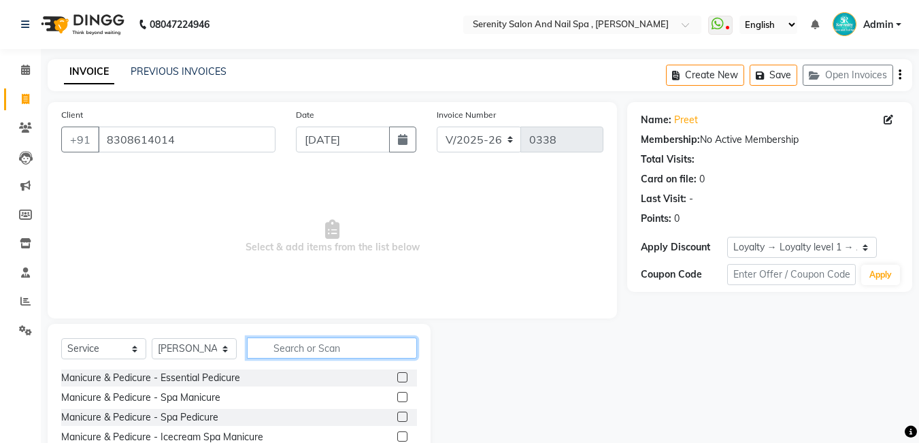
click at [281, 349] on input "text" at bounding box center [332, 348] width 170 height 21
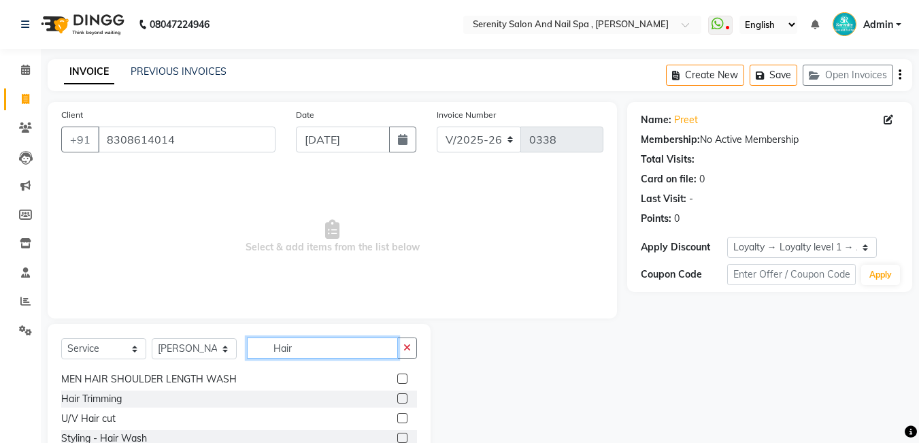
scroll to position [136, 0]
type input "Hair"
click at [161, 416] on div "U/V Hair cut" at bounding box center [239, 419] width 356 height 17
click at [115, 422] on div "U/V Hair cut" at bounding box center [88, 419] width 54 height 14
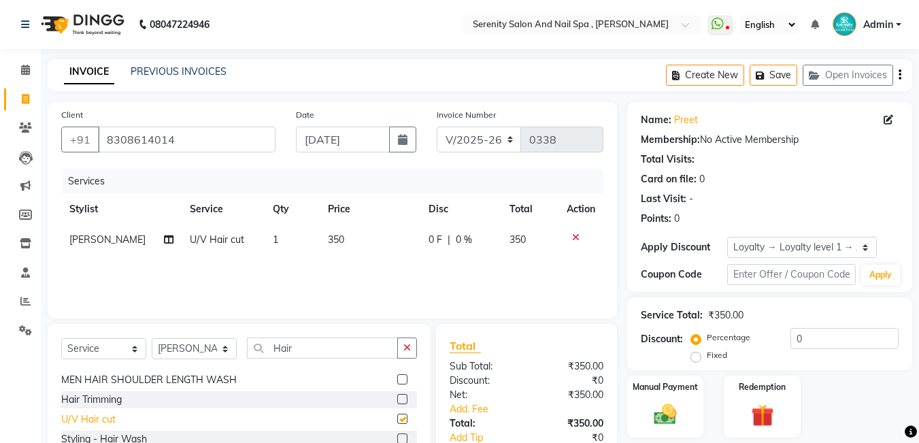
checkbox input "false"
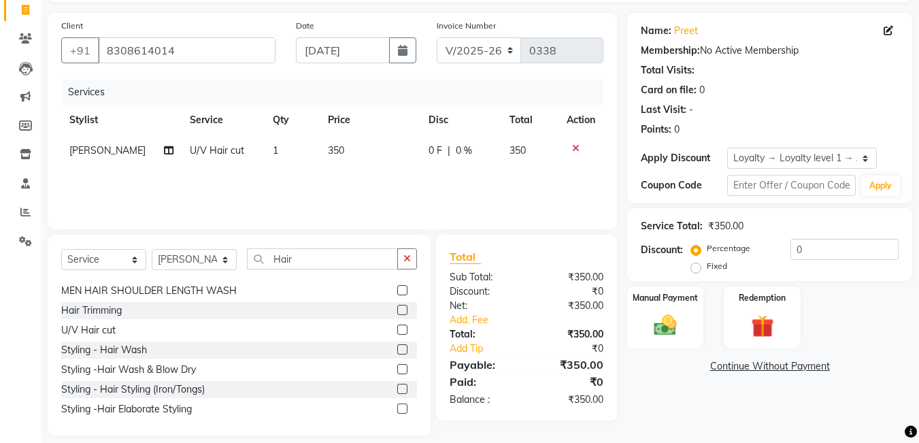
scroll to position [102, 0]
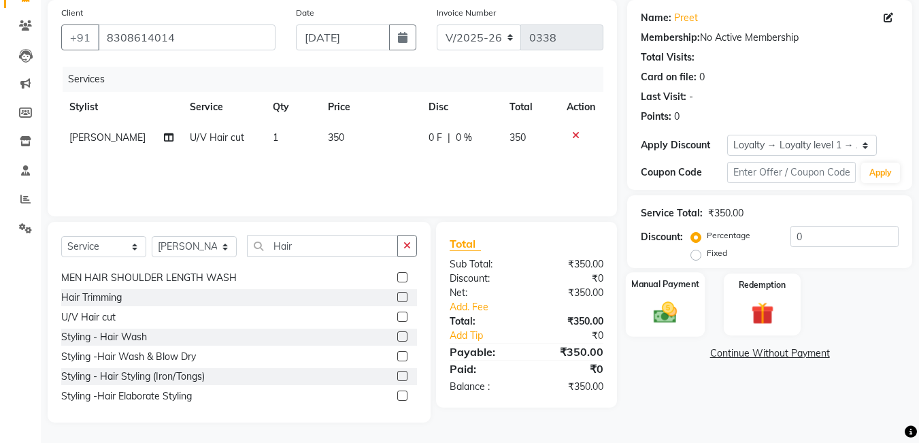
click at [673, 316] on img at bounding box center [666, 312] width 38 height 27
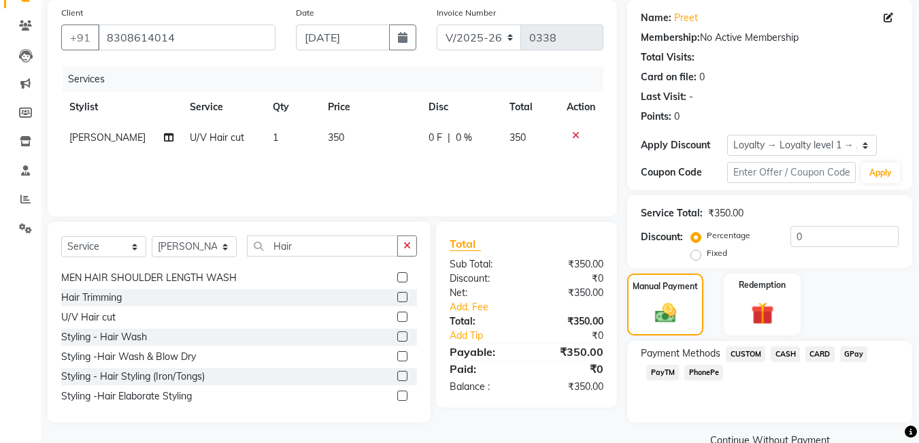
click at [789, 355] on span "CASH" at bounding box center [785, 354] width 29 height 16
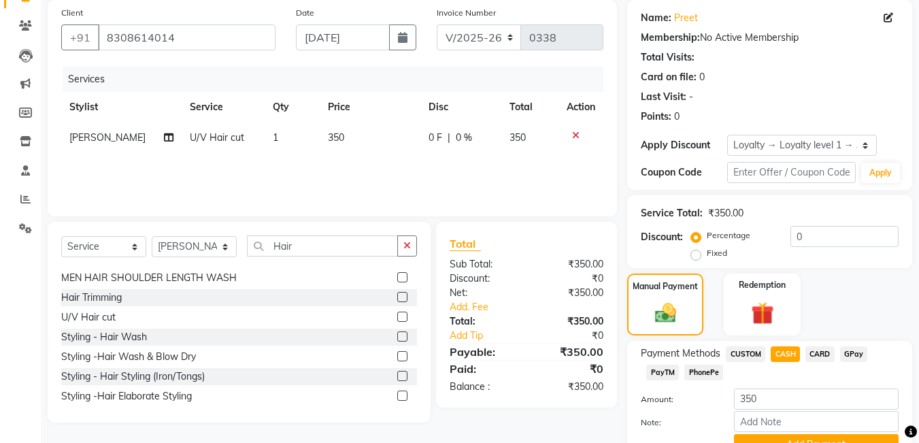
scroll to position [168, 0]
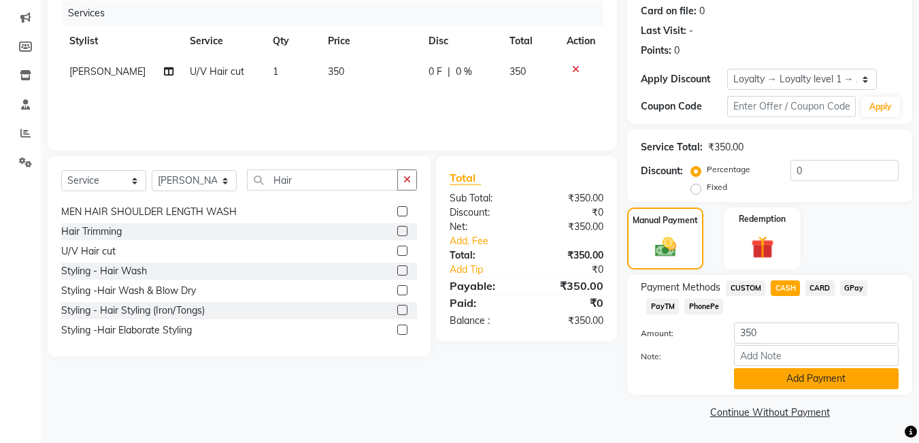
click at [839, 379] on button "Add Payment" at bounding box center [816, 378] width 165 height 21
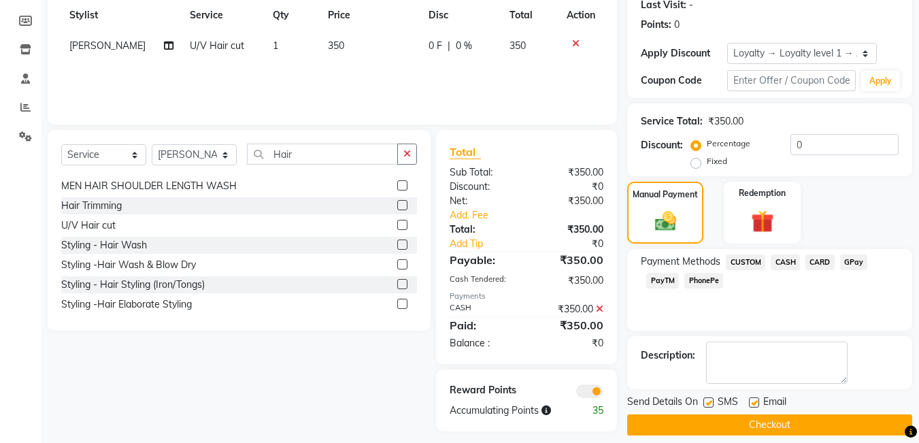
scroll to position [207, 0]
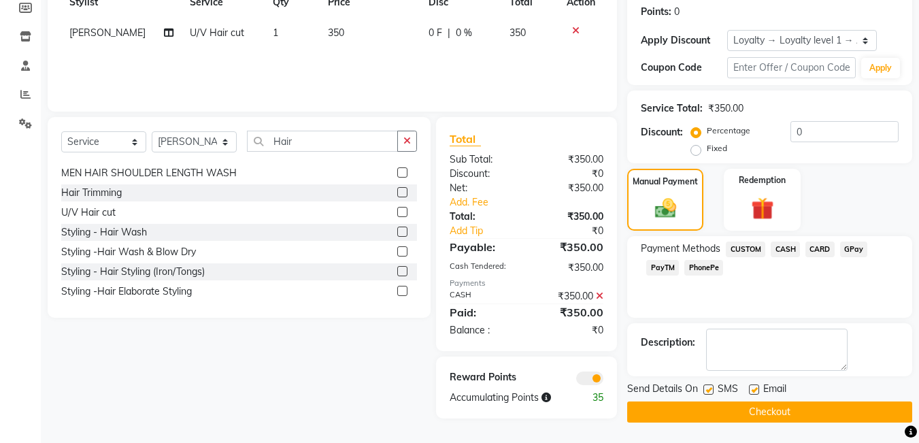
click at [785, 408] on button "Checkout" at bounding box center [770, 412] width 285 height 21
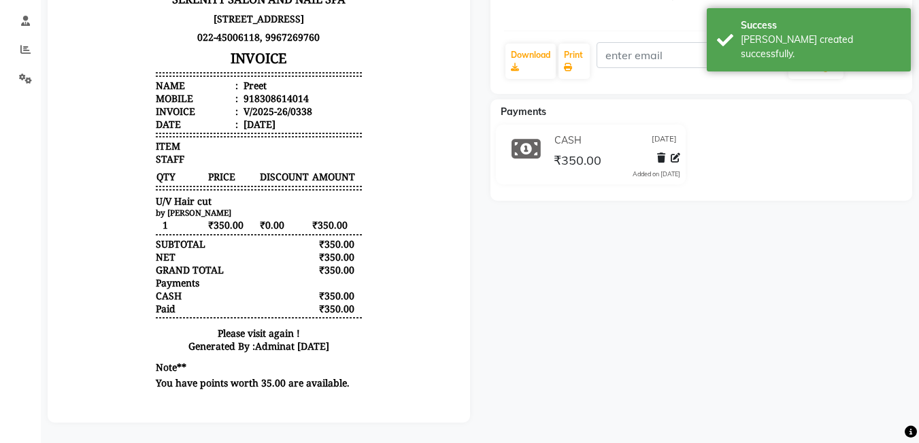
scroll to position [262, 0]
